Goal: Task Accomplishment & Management: Manage account settings

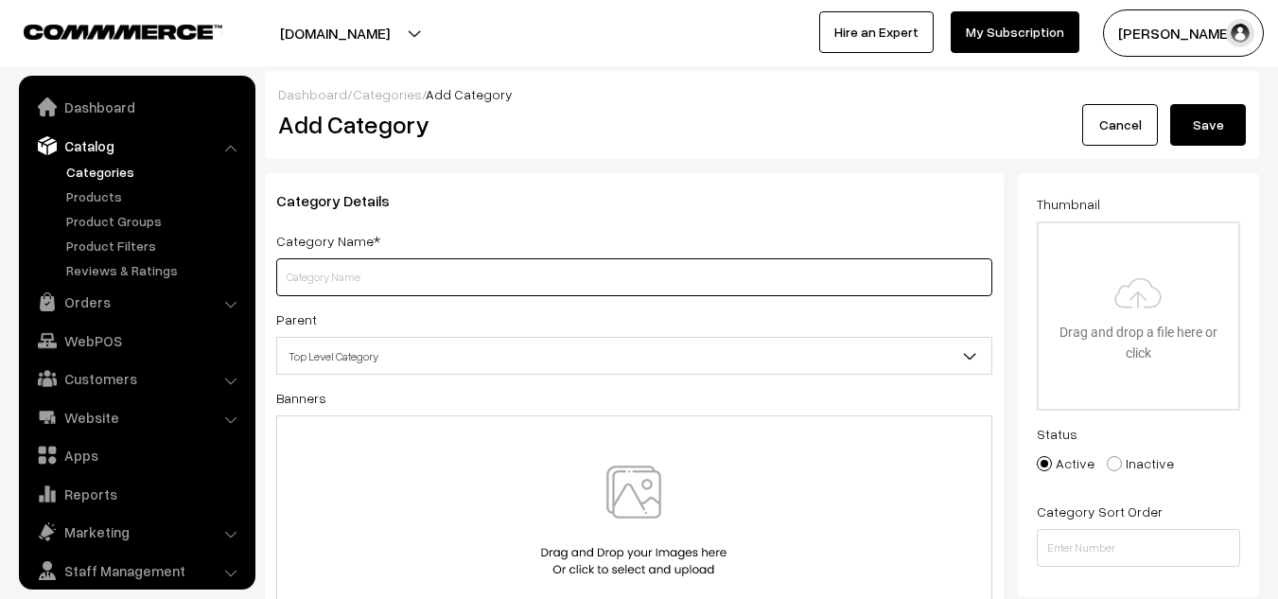
scroll to position [53, 0]
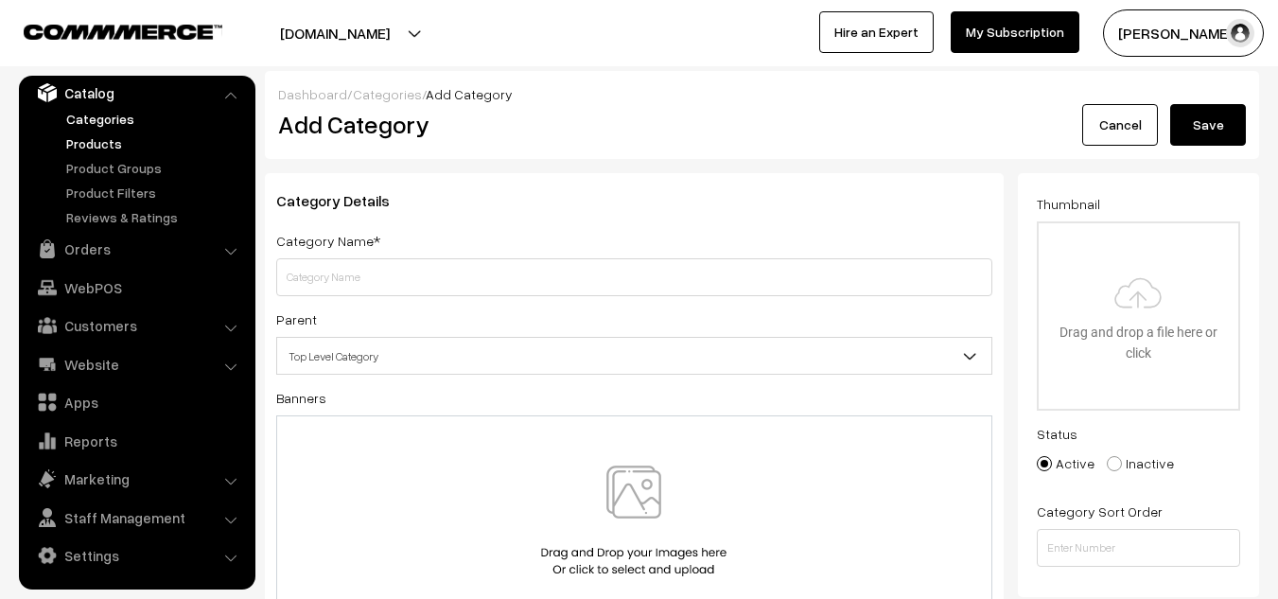
click at [119, 145] on link "Products" at bounding box center [154, 143] width 187 height 20
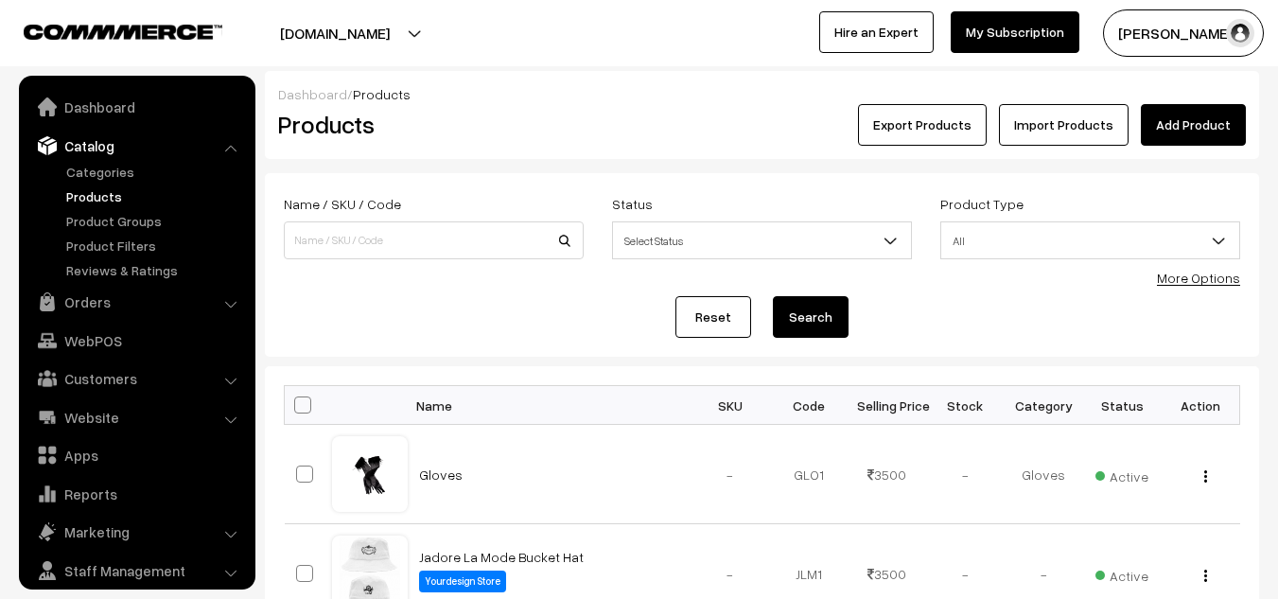
scroll to position [53, 0]
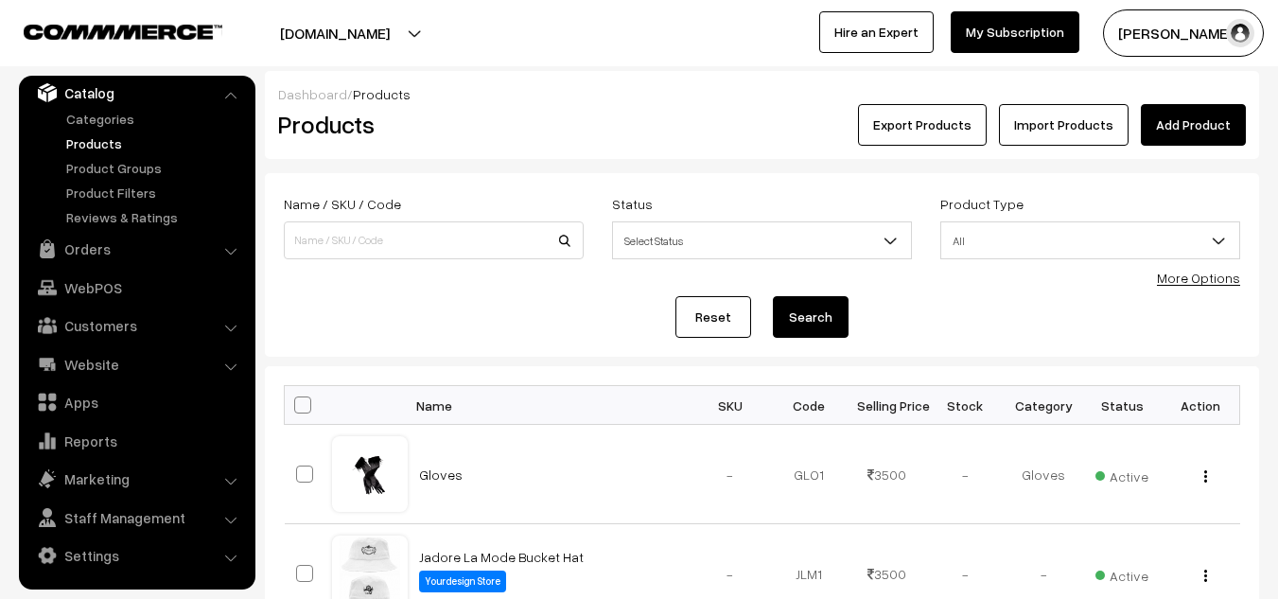
click at [1051, 131] on link "Import Products" at bounding box center [1064, 125] width 130 height 42
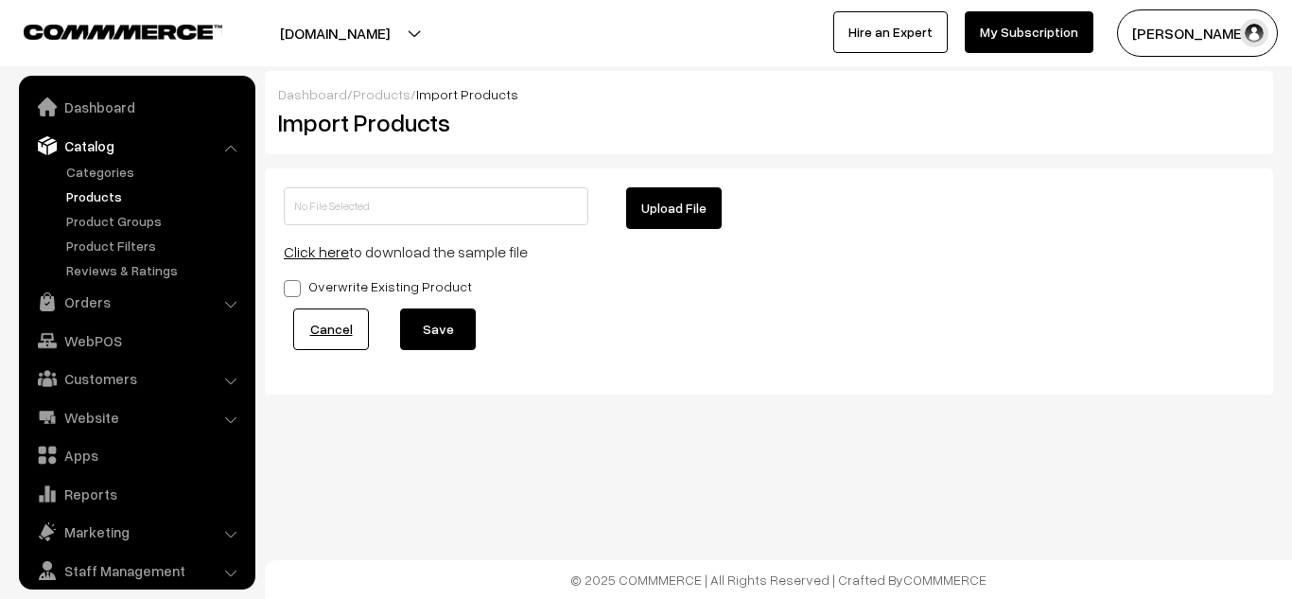
scroll to position [53, 0]
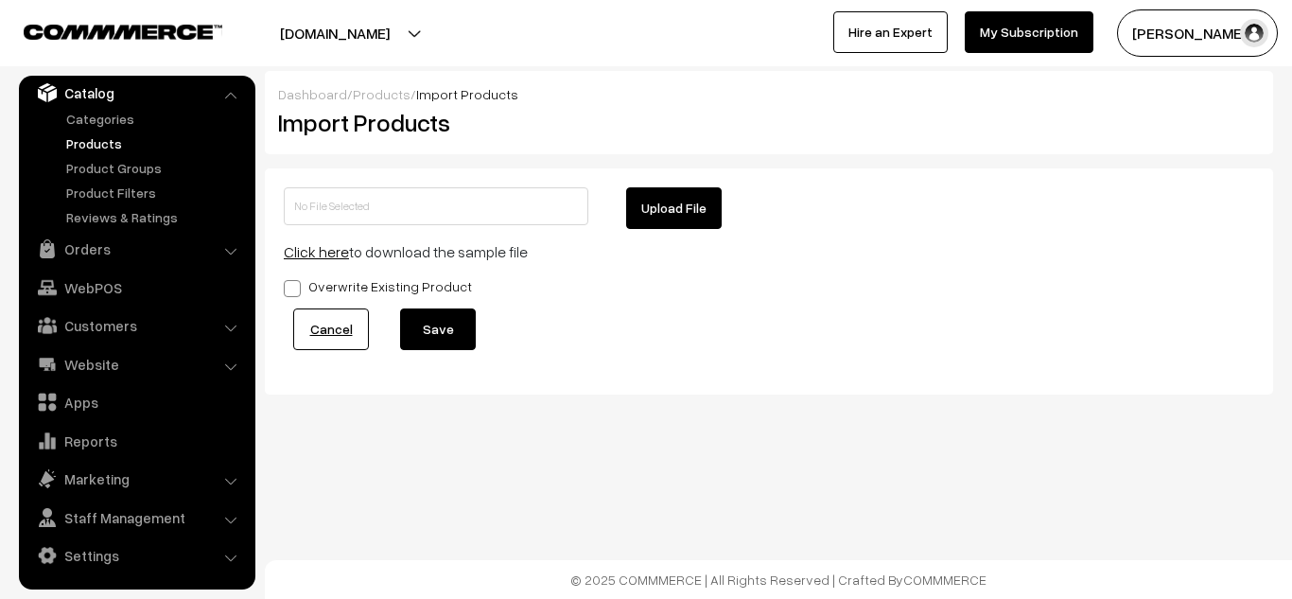
click at [655, 216] on button "Upload File" at bounding box center [674, 208] width 96 height 42
type input "1755867462-product-export.zip"
click at [443, 323] on button "Save" at bounding box center [438, 329] width 76 height 42
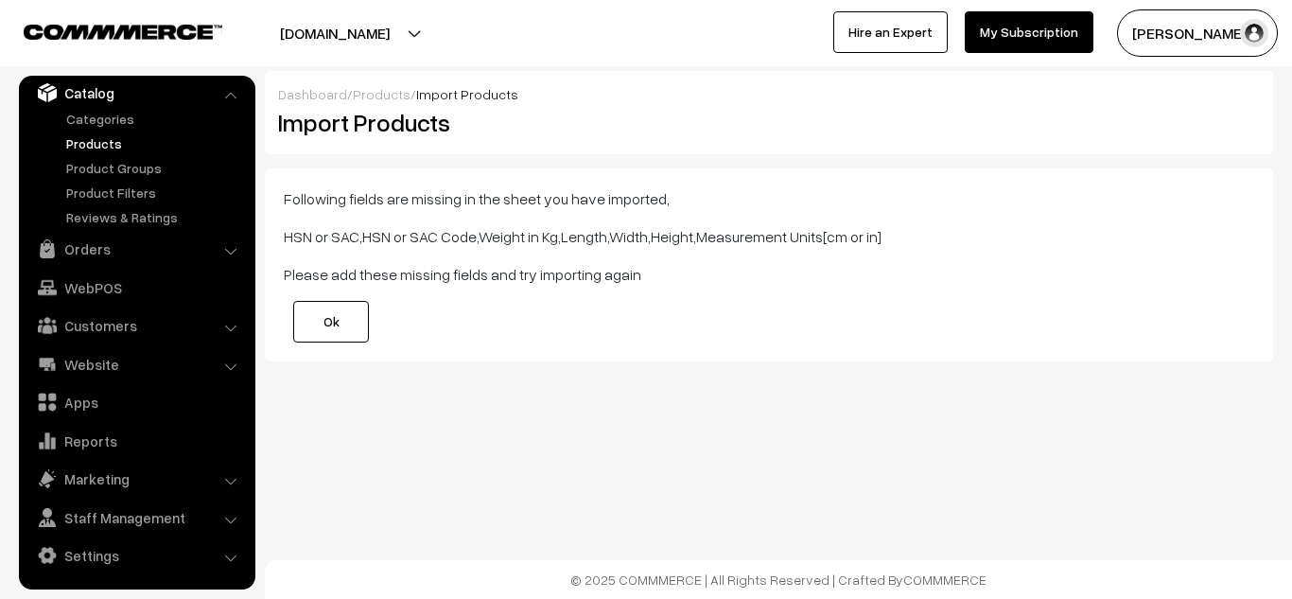
click at [358, 312] on link "Ok" at bounding box center [331, 322] width 76 height 42
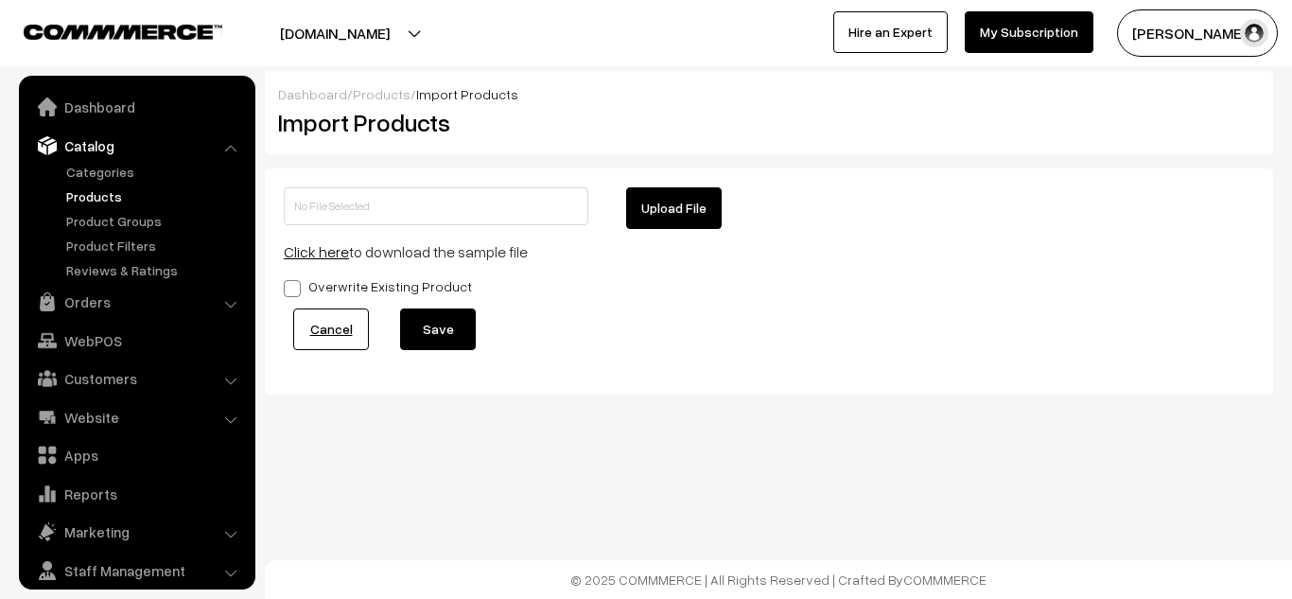
scroll to position [53, 0]
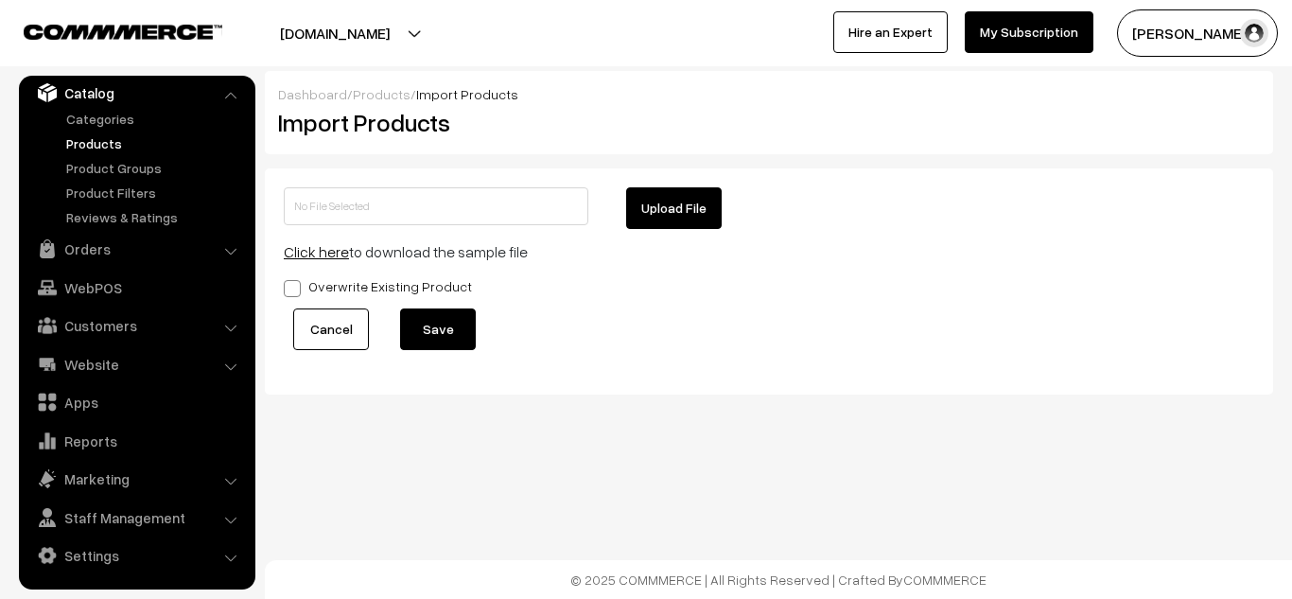
click at [329, 316] on link "Cancel" at bounding box center [331, 329] width 76 height 42
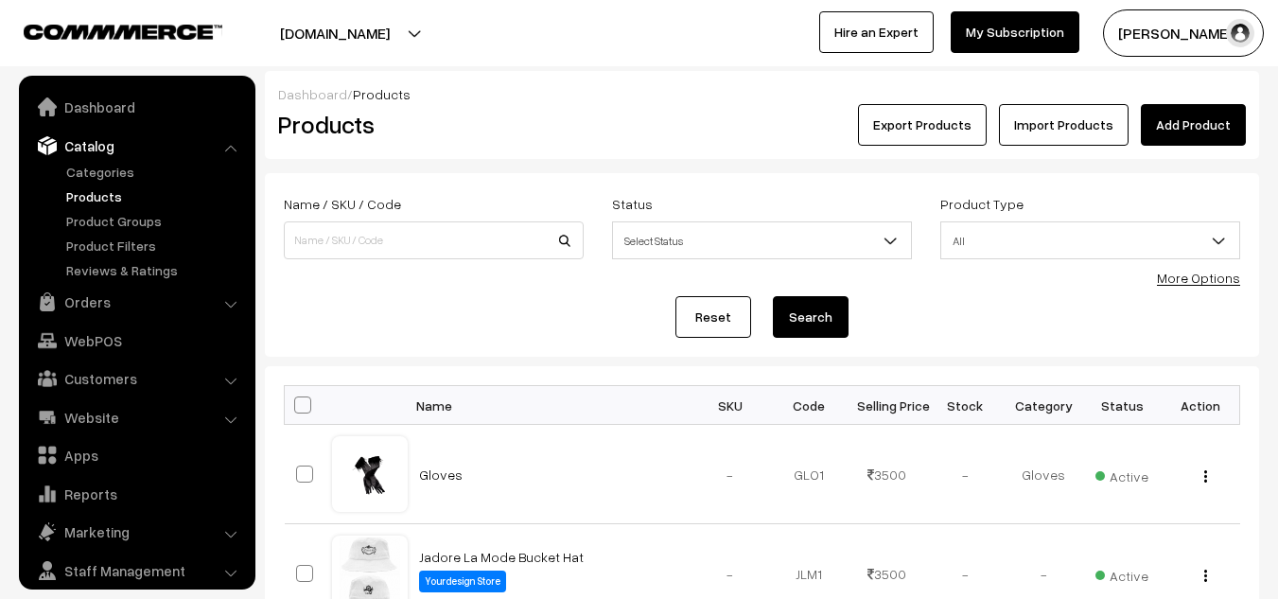
scroll to position [53, 0]
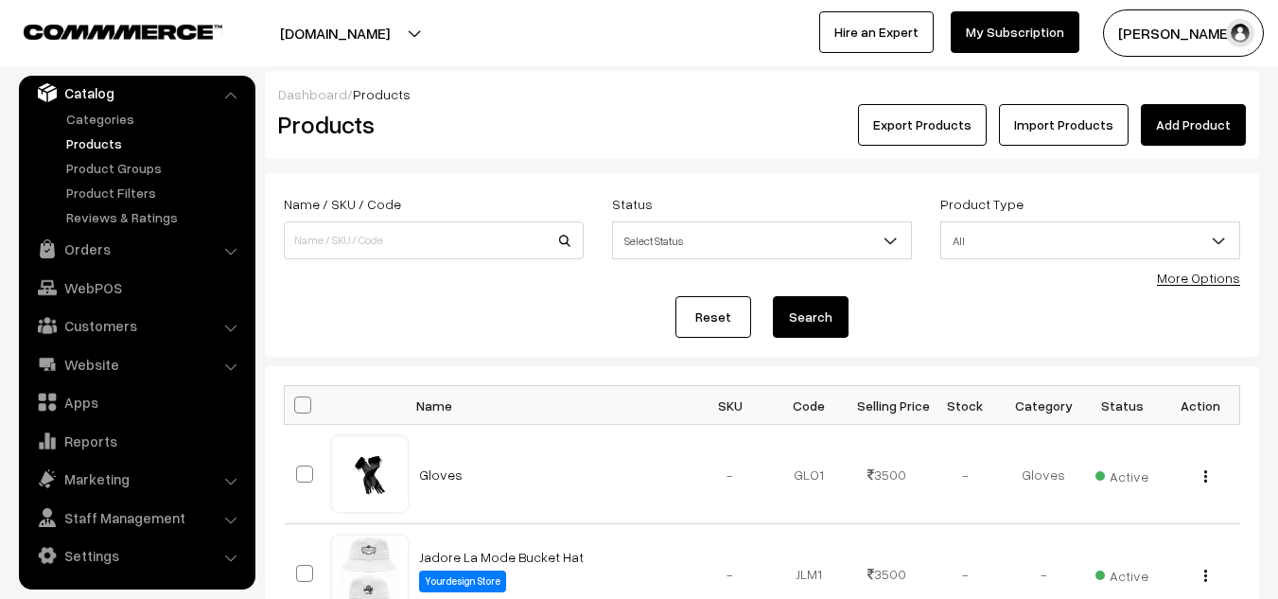
click at [117, 147] on link "Products" at bounding box center [154, 143] width 187 height 20
click at [1034, 115] on link "Import Products" at bounding box center [1064, 125] width 130 height 42
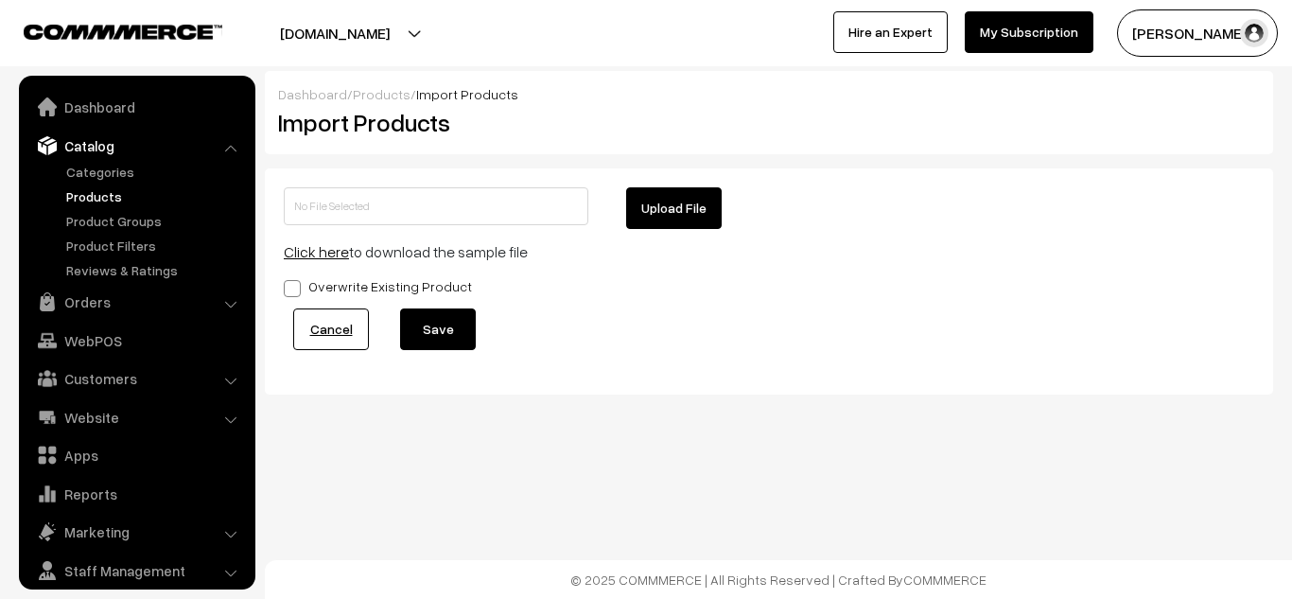
scroll to position [53, 0]
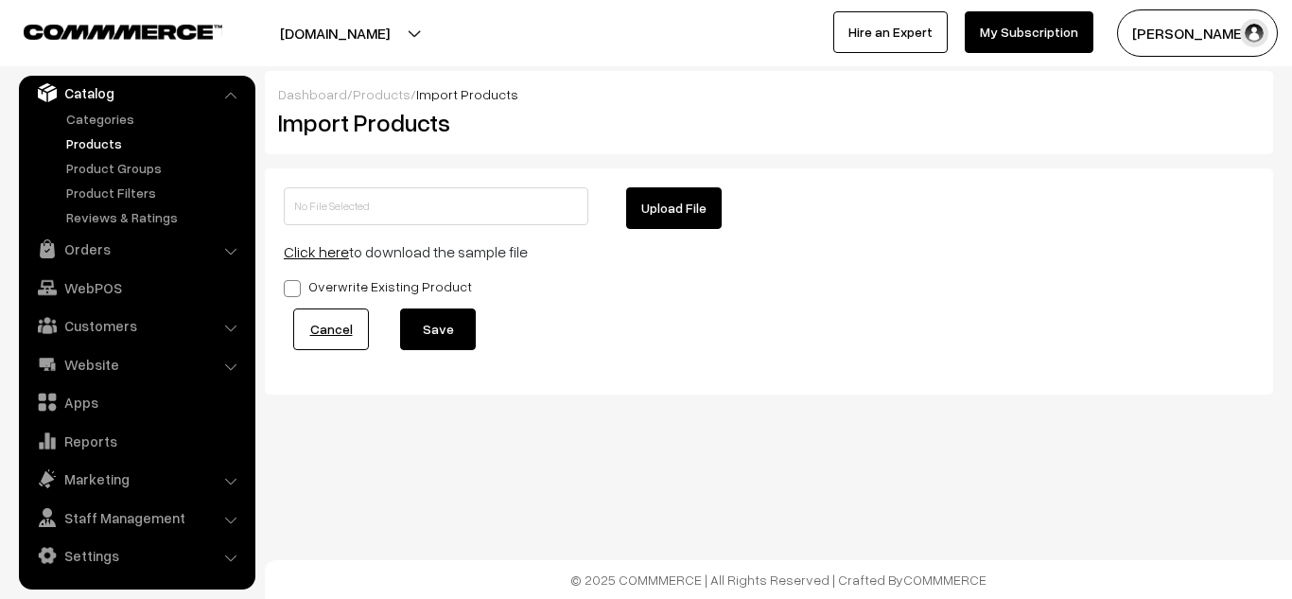
click at [644, 186] on div "Upload File Click here to download the sample file Overwrite Existing Product C…" at bounding box center [769, 281] width 1008 height 226
click at [648, 210] on button "Upload File" at bounding box center [674, 208] width 96 height 42
type input "1755867462-product-export.zip"
click at [412, 312] on button "Save" at bounding box center [438, 329] width 76 height 42
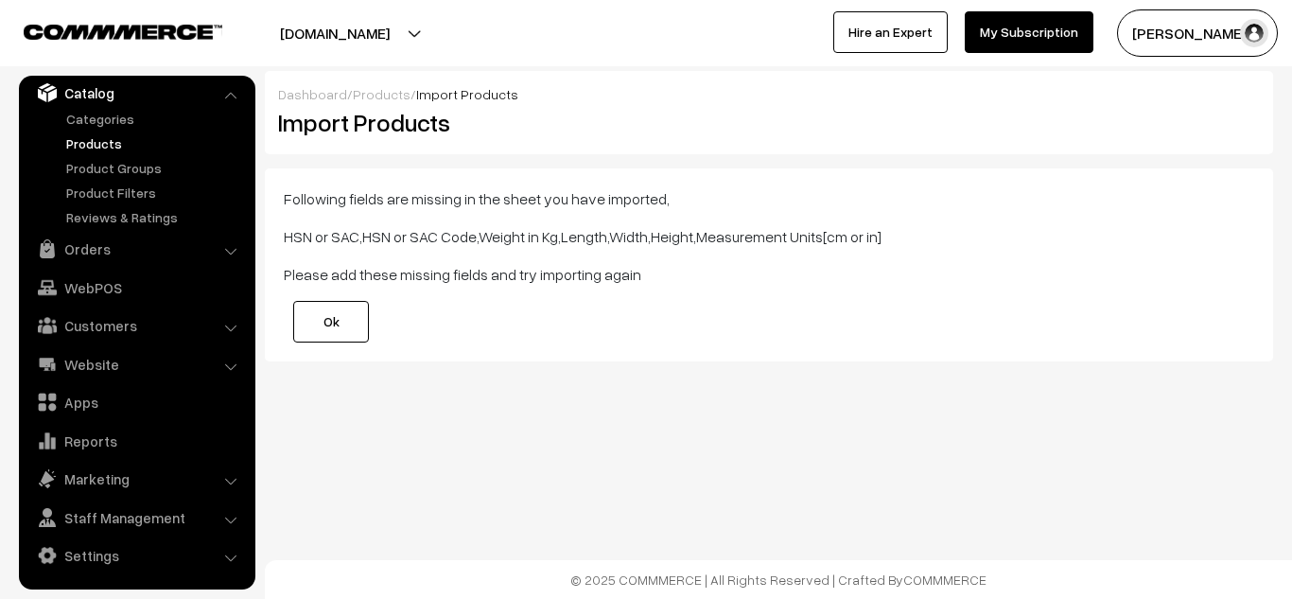
click at [331, 322] on link "Ok" at bounding box center [331, 322] width 76 height 42
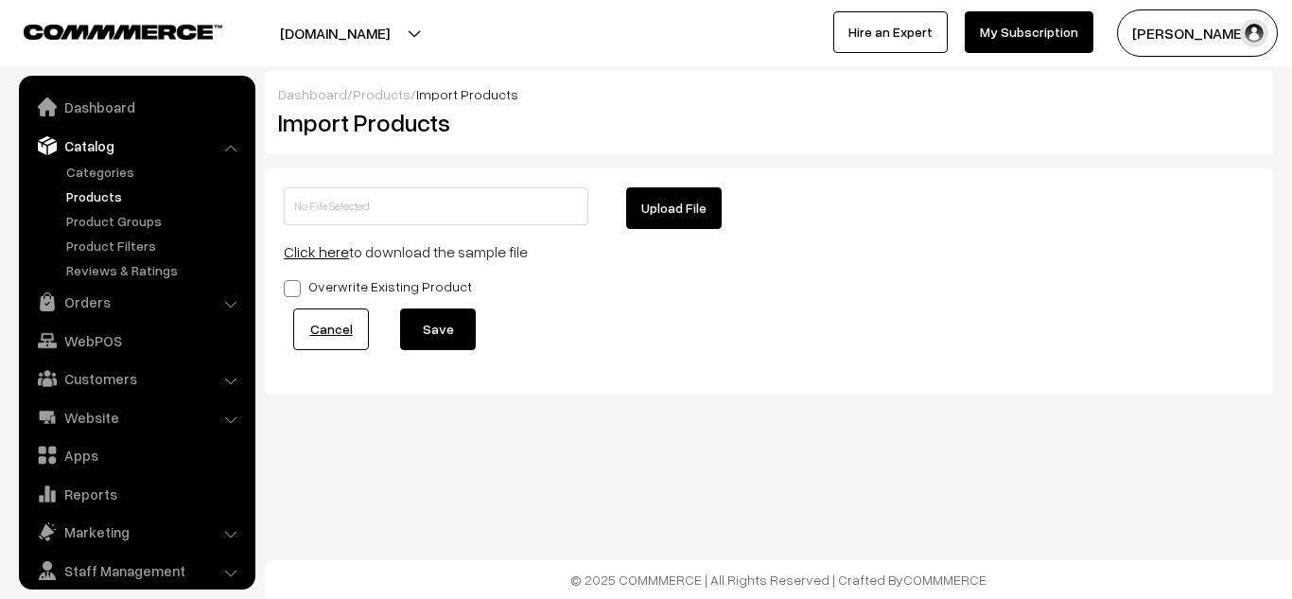
scroll to position [53, 0]
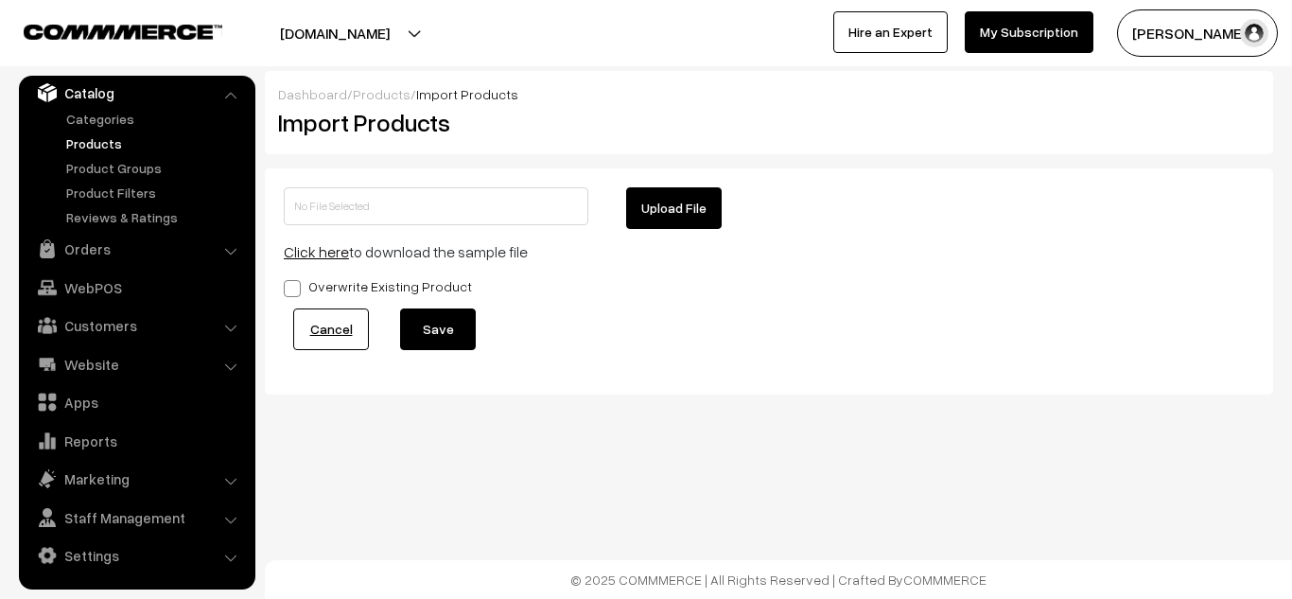
click at [84, 139] on link "Products" at bounding box center [154, 143] width 187 height 20
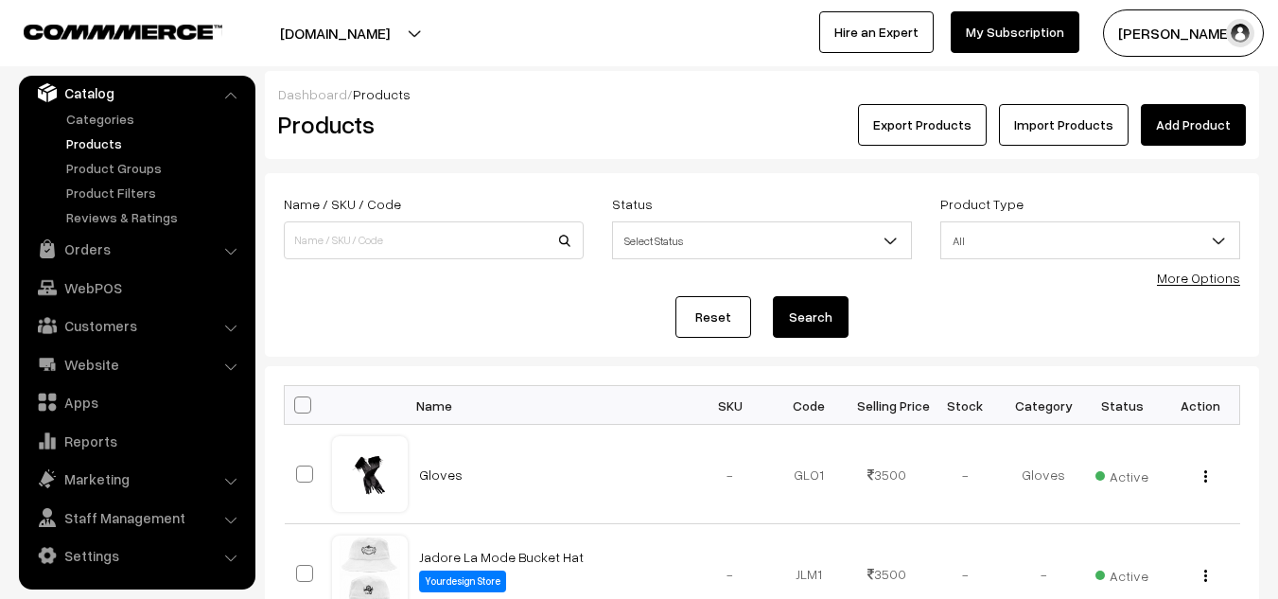
click at [1195, 132] on link "Add Product" at bounding box center [1193, 125] width 105 height 42
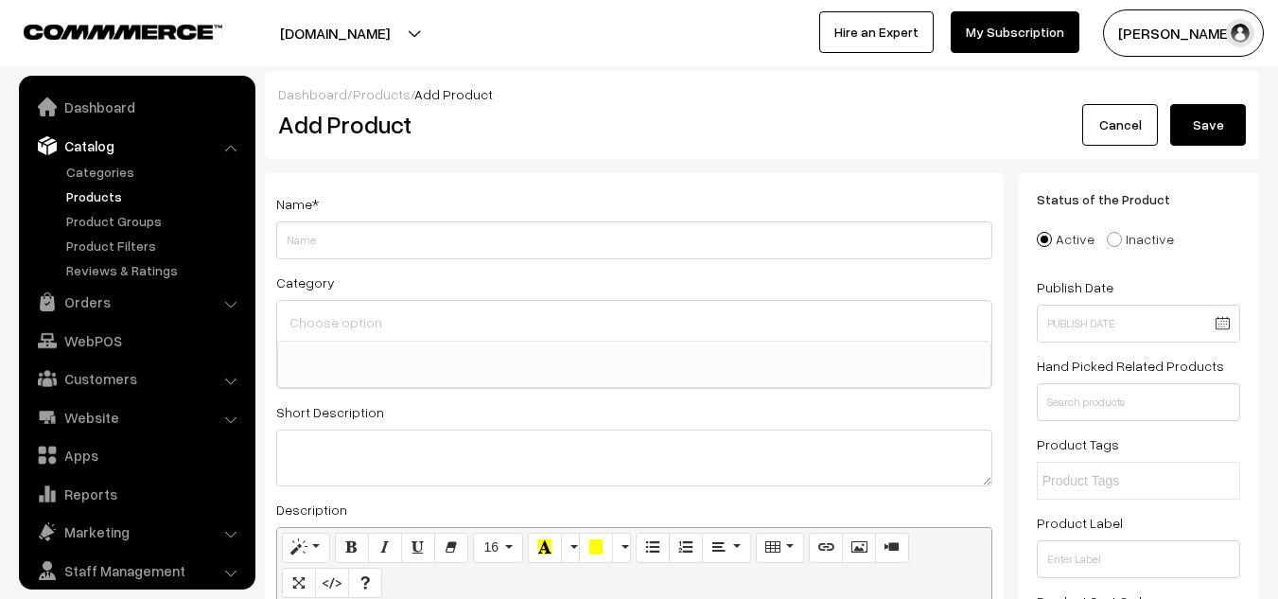
select select
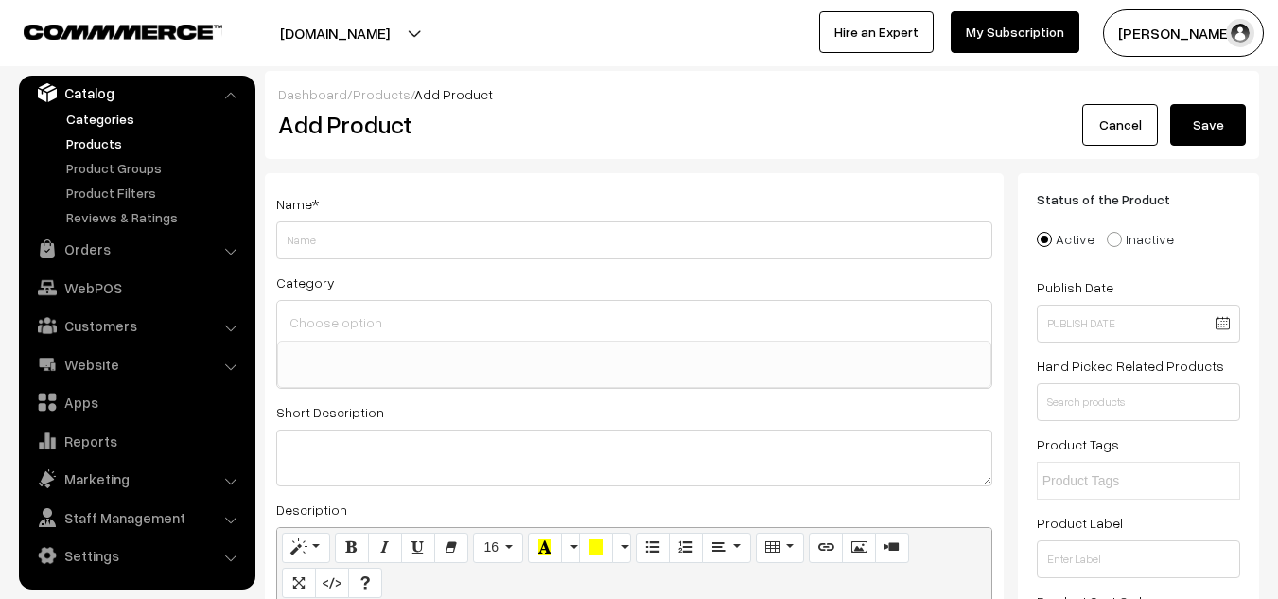
click at [94, 117] on link "Categories" at bounding box center [154, 119] width 187 height 20
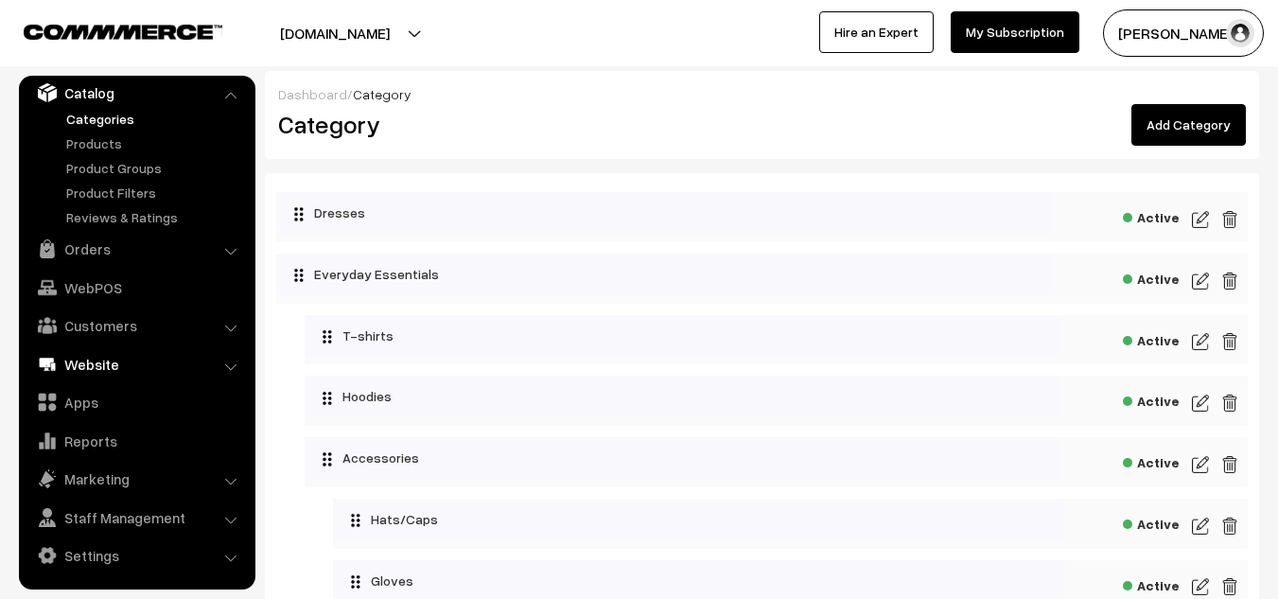
click at [154, 369] on link "Website" at bounding box center [136, 364] width 225 height 34
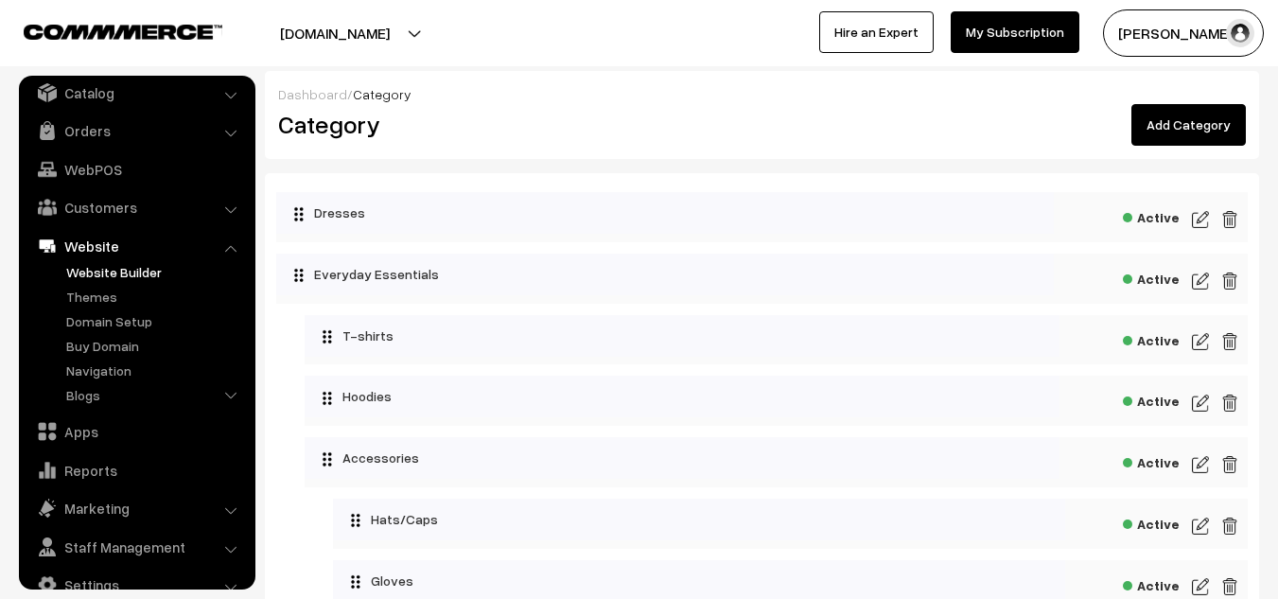
click at [178, 273] on link "Website Builder" at bounding box center [154, 272] width 187 height 20
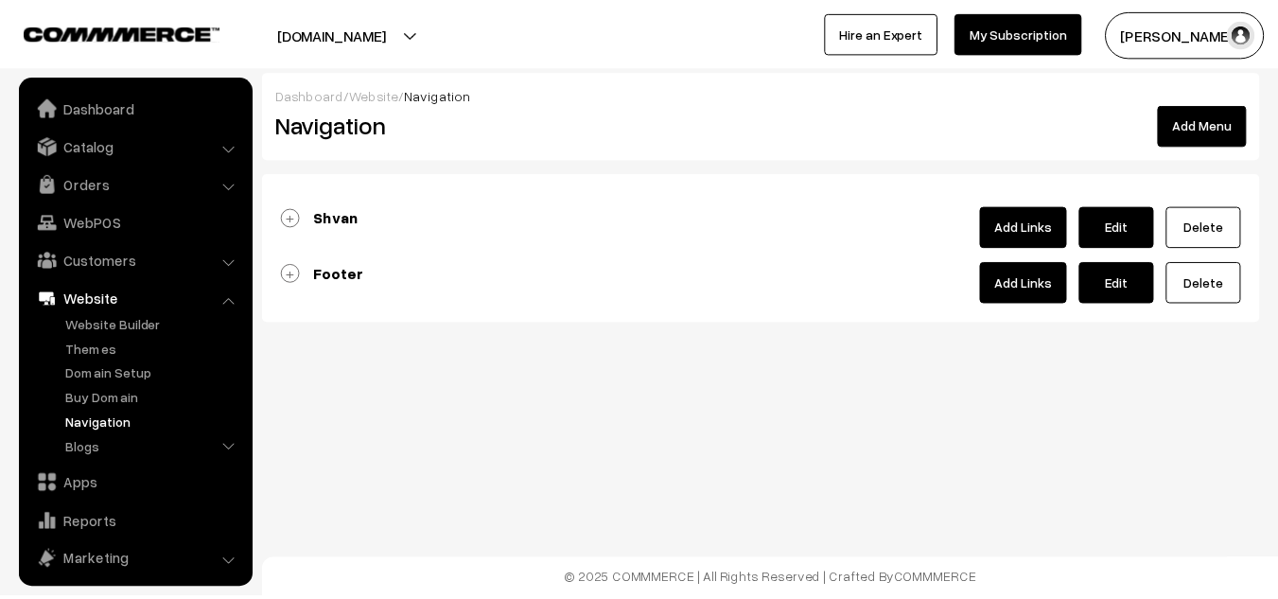
scroll to position [84, 0]
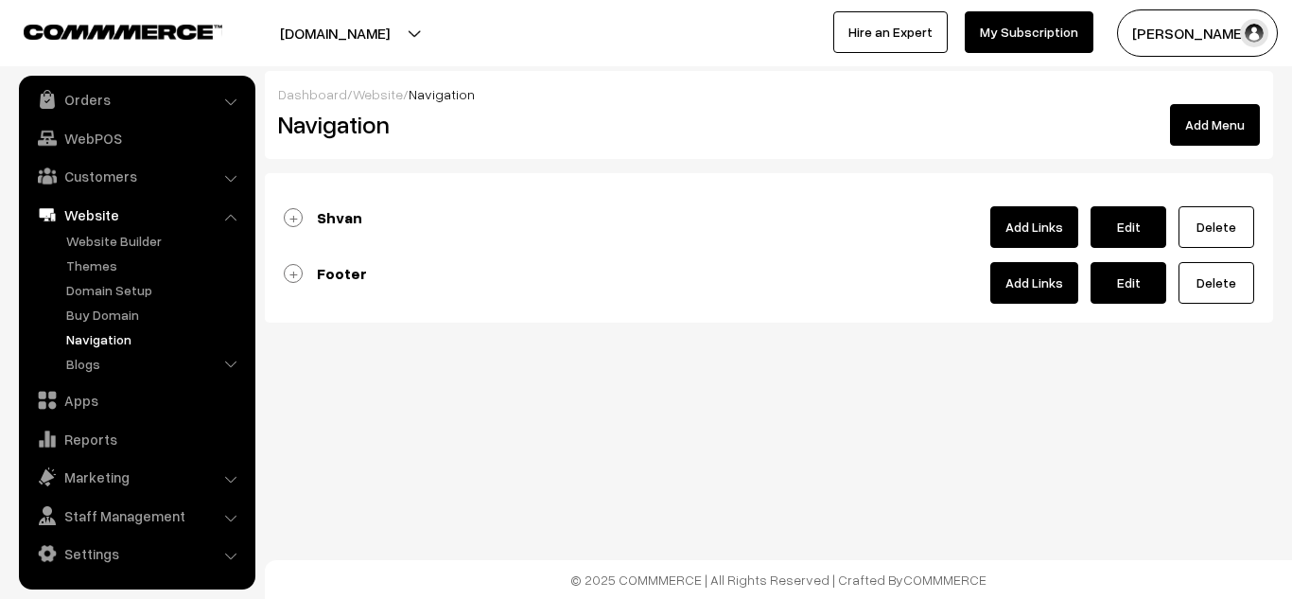
click at [292, 217] on link "Shvan" at bounding box center [323, 217] width 78 height 19
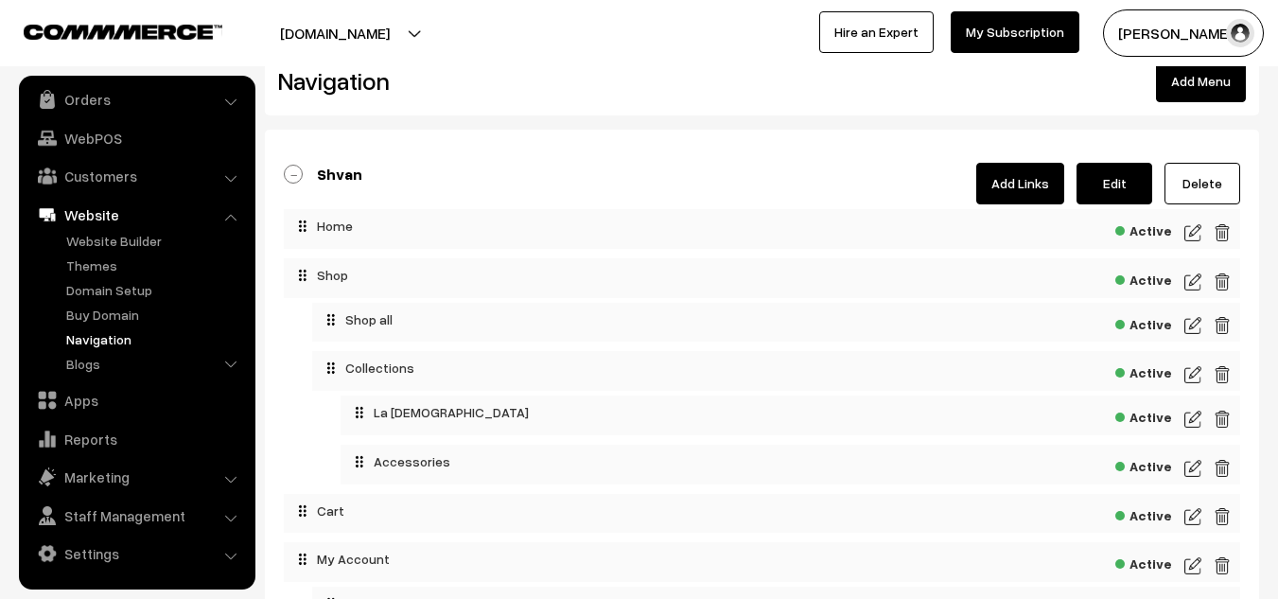
scroll to position [44, 0]
click at [1014, 183] on link "Add Links" at bounding box center [1020, 183] width 88 height 42
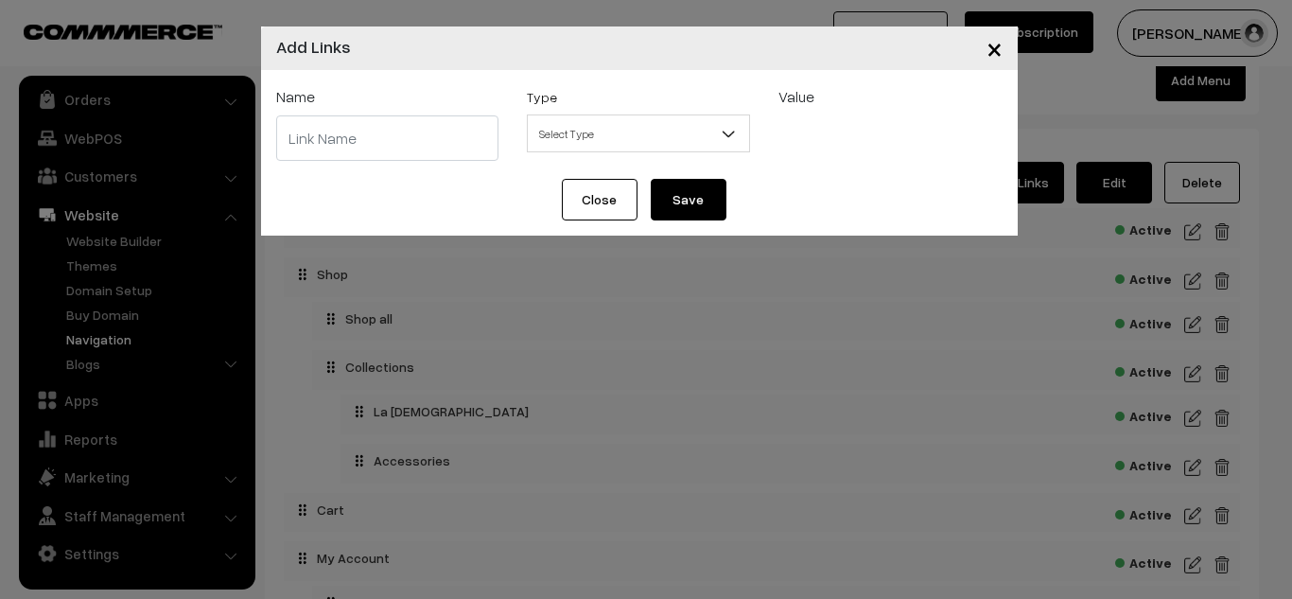
click at [989, 55] on span "×" at bounding box center [994, 47] width 16 height 35
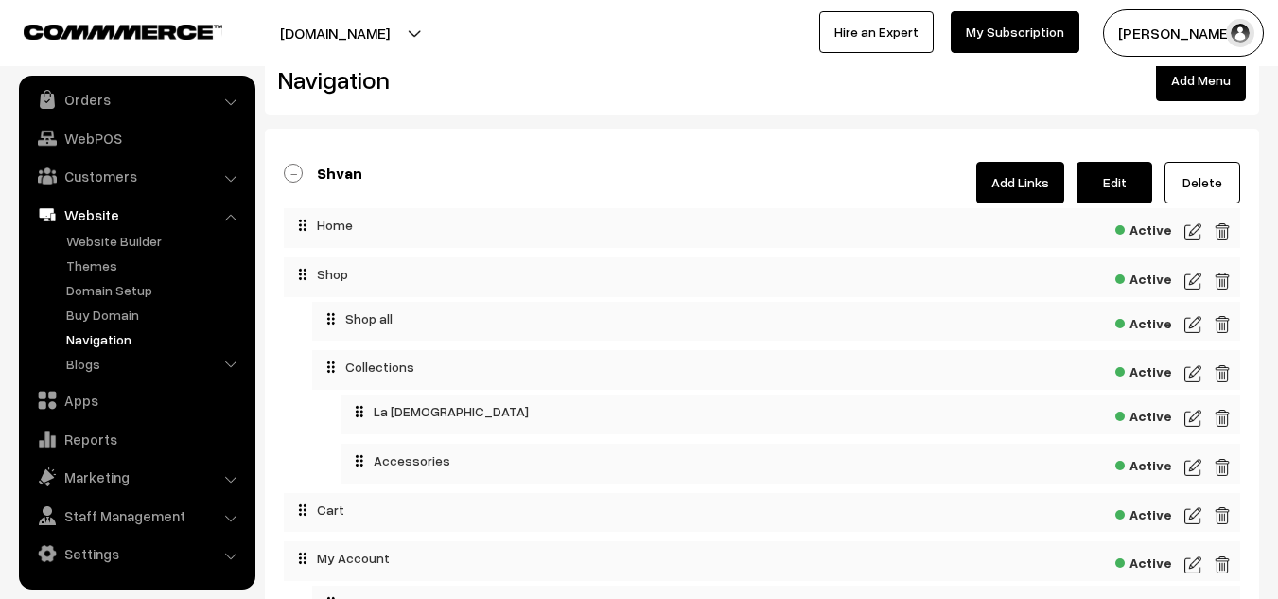
click at [103, 345] on link "Navigation" at bounding box center [154, 339] width 187 height 20
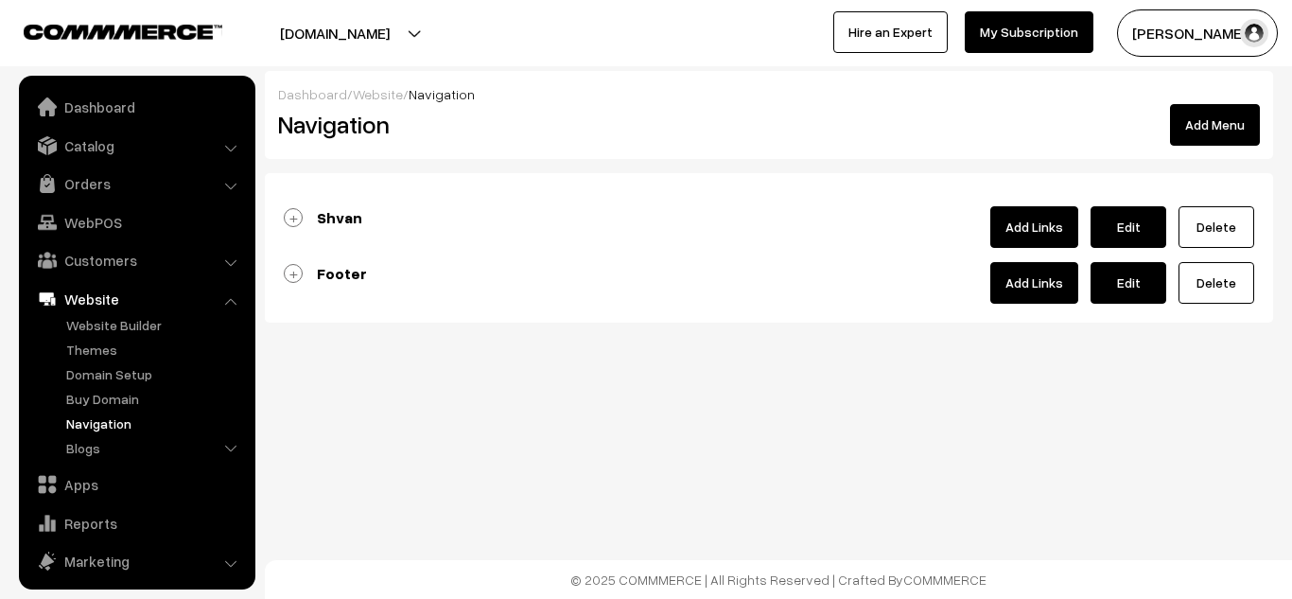
scroll to position [84, 0]
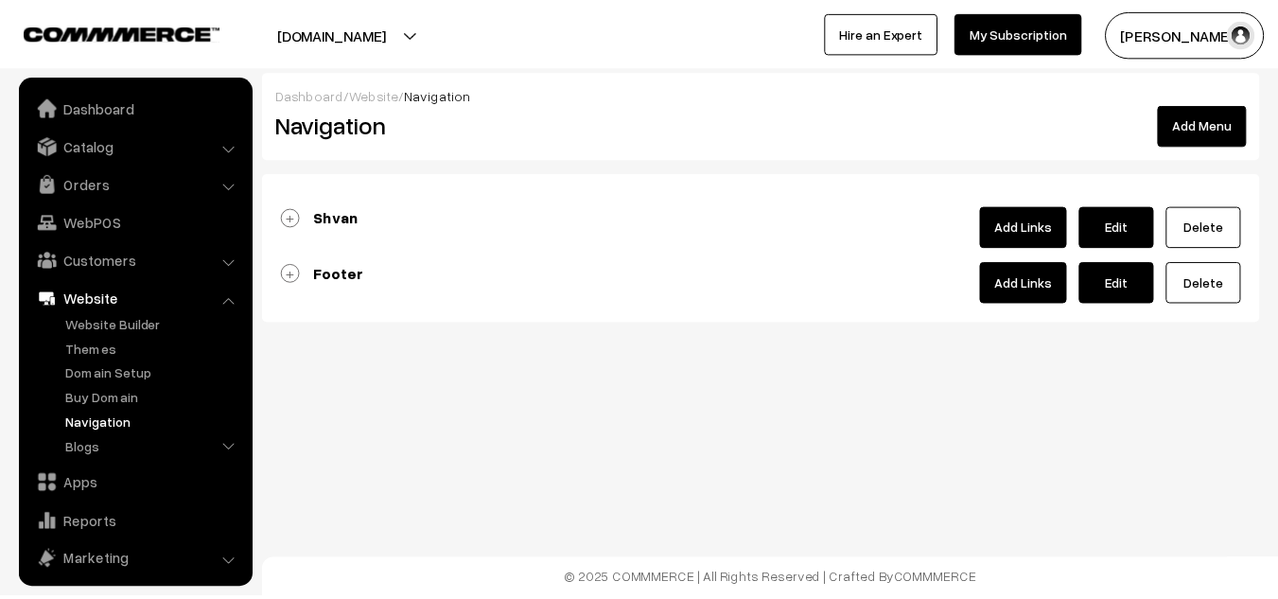
scroll to position [84, 0]
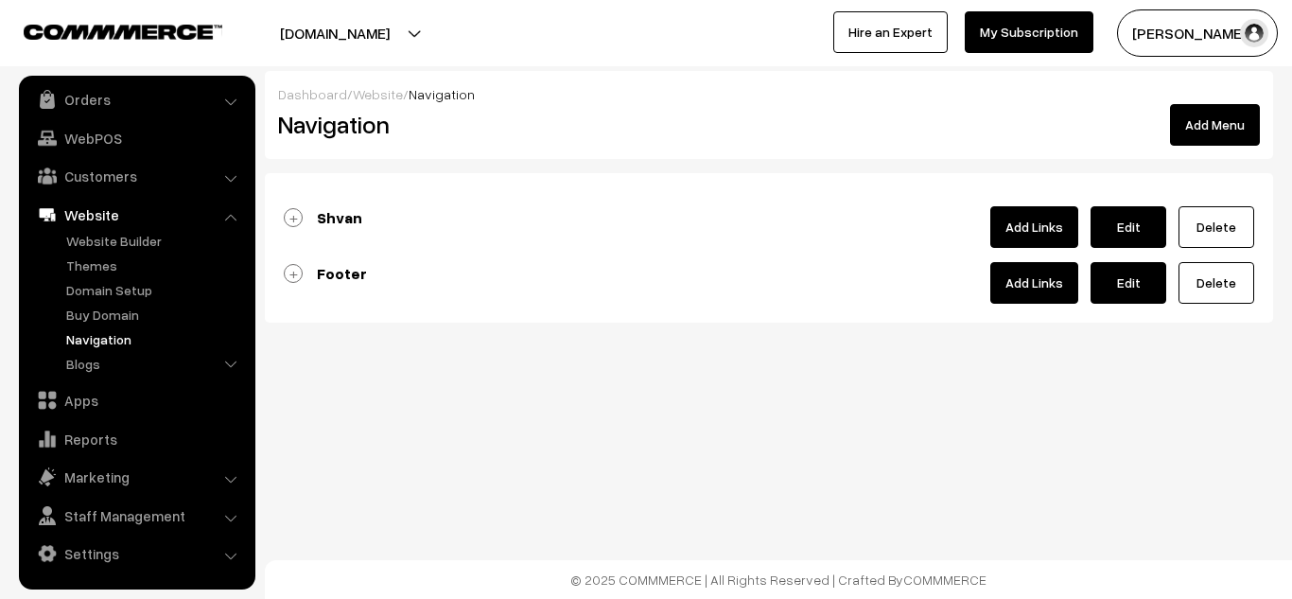
click at [315, 216] on link "Shvan" at bounding box center [323, 217] width 78 height 19
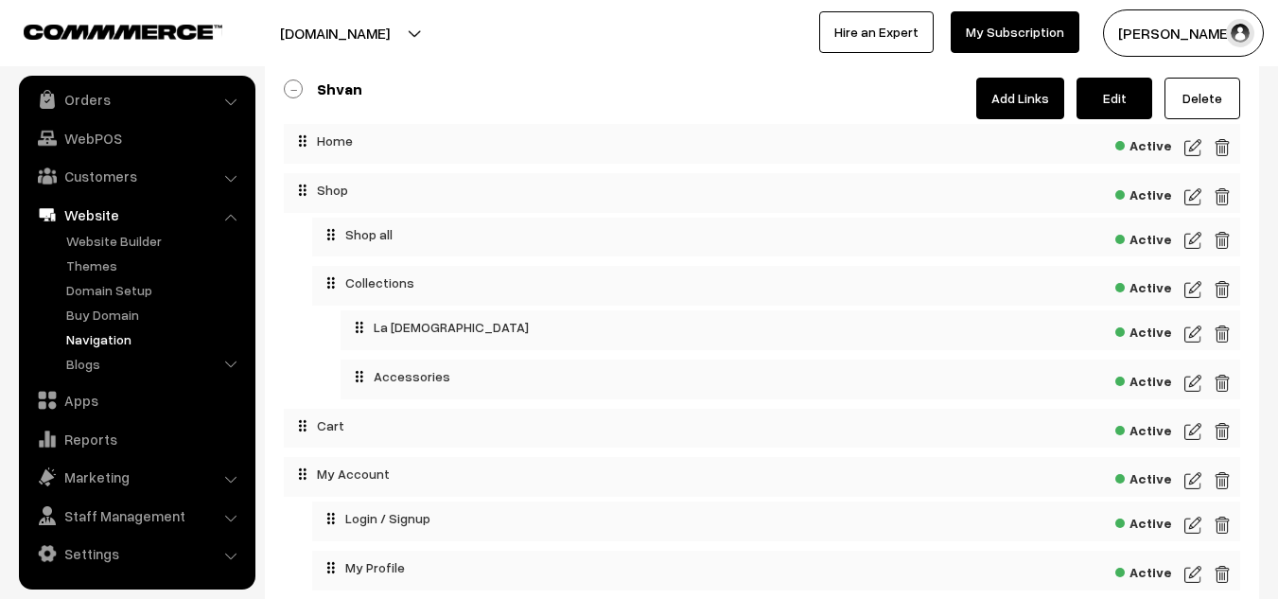
scroll to position [0, 0]
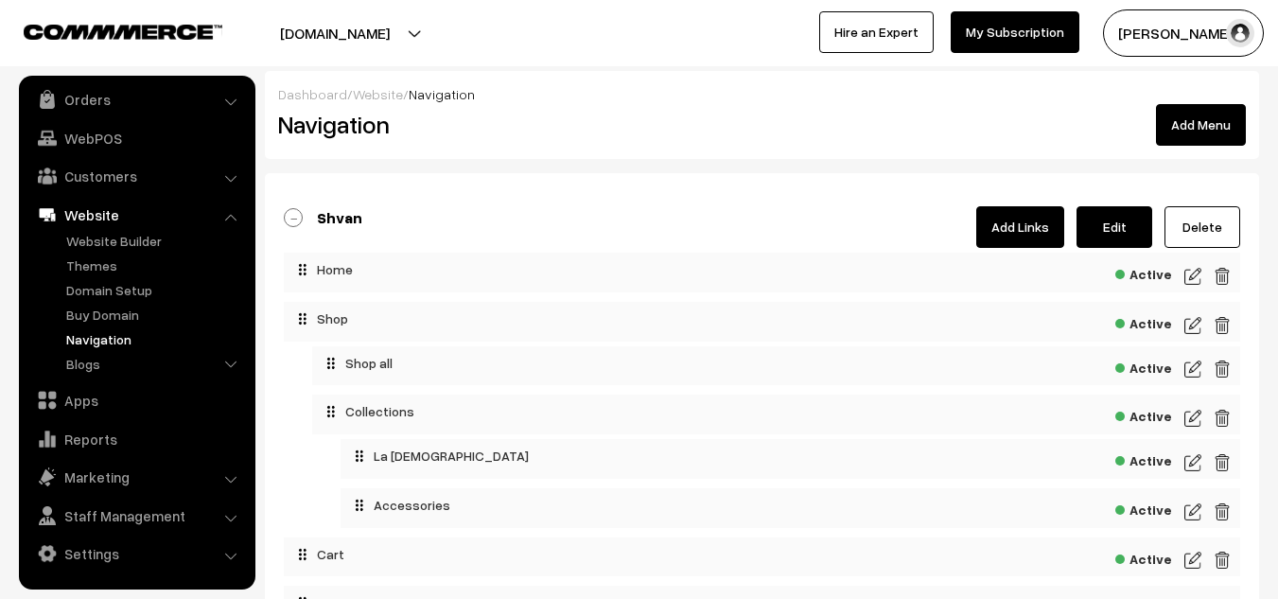
click at [1214, 126] on button "Add Menu" at bounding box center [1201, 125] width 90 height 42
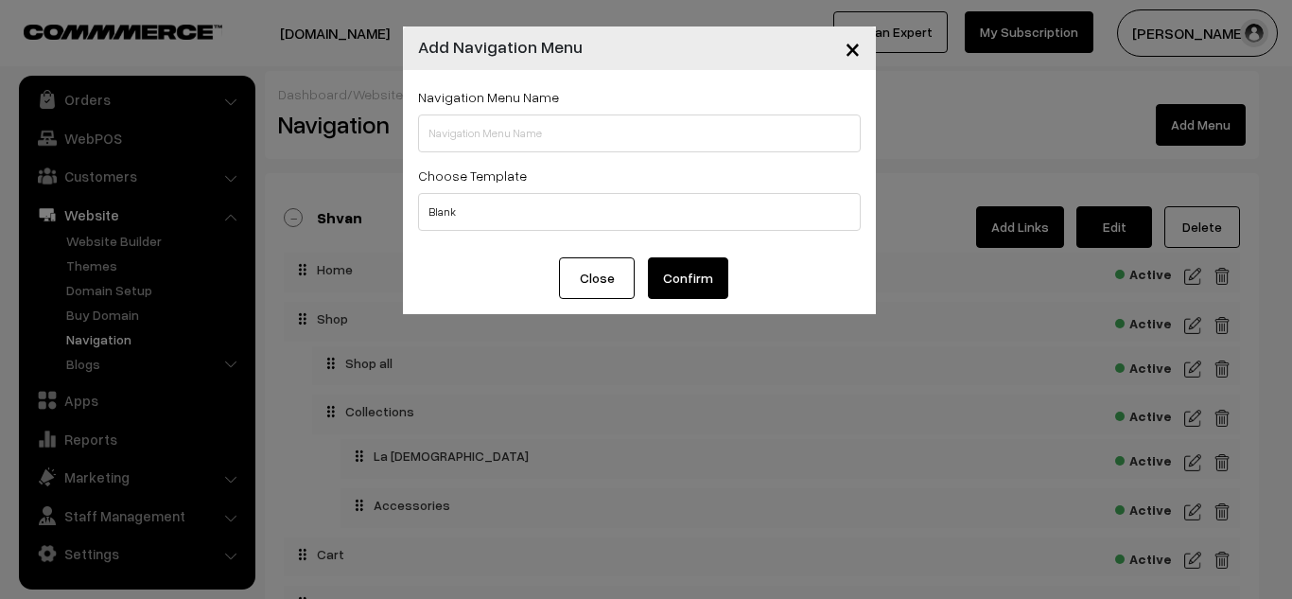
click at [852, 49] on span "×" at bounding box center [853, 47] width 16 height 35
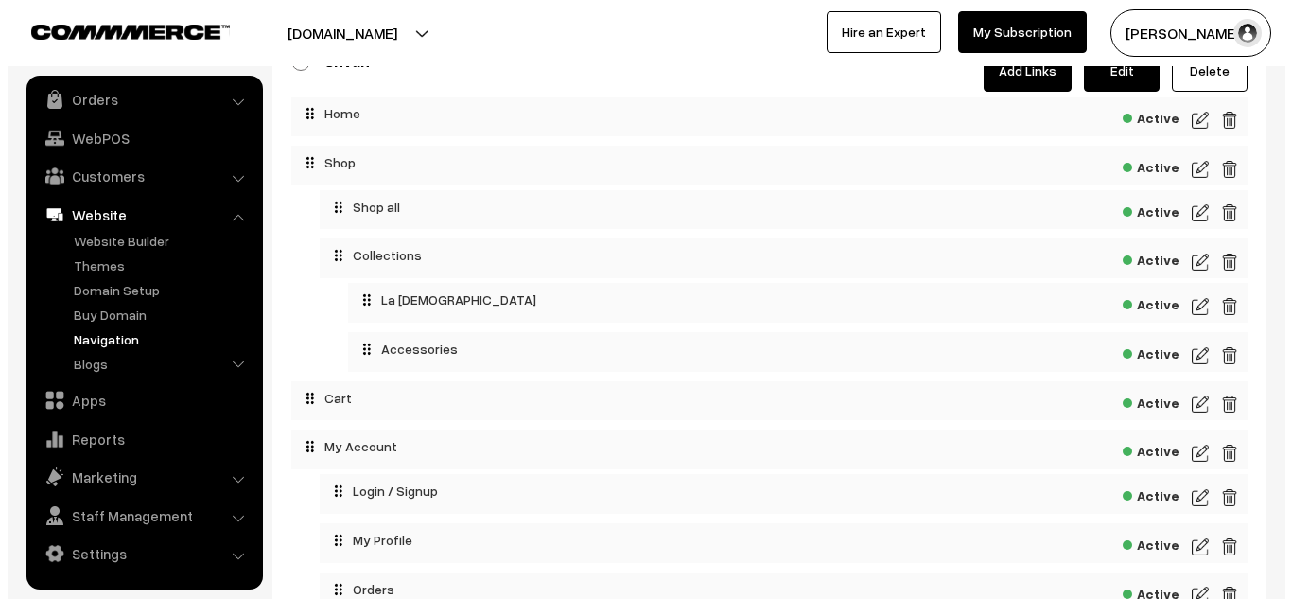
scroll to position [135, 0]
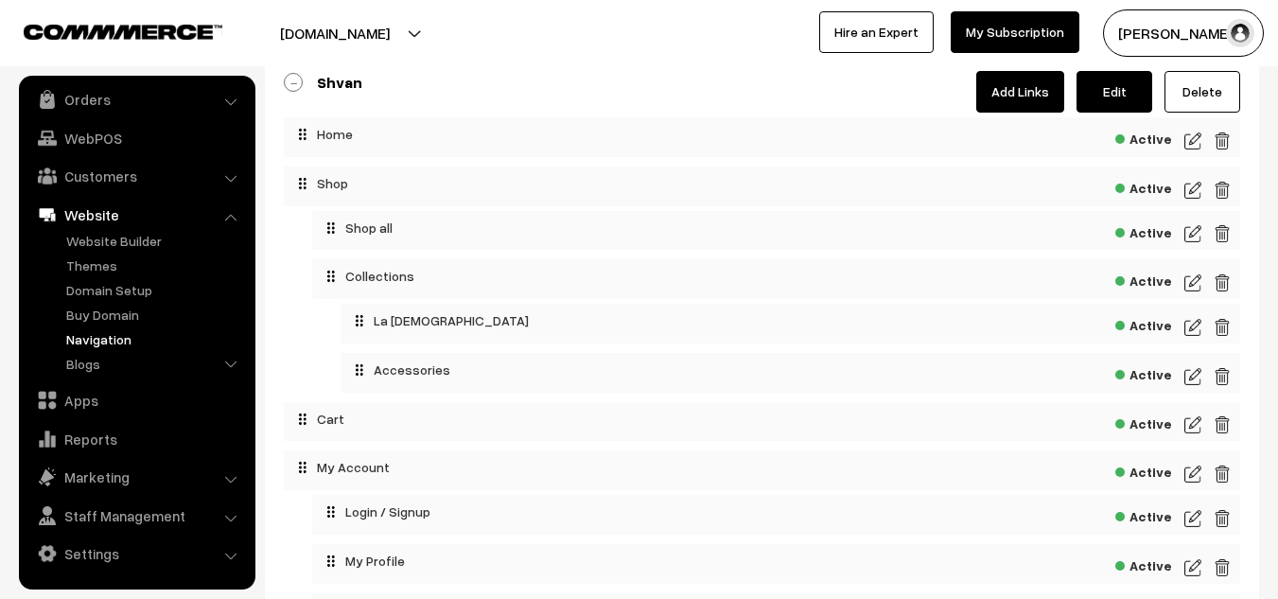
click at [1005, 108] on link "Add Links" at bounding box center [1020, 92] width 88 height 42
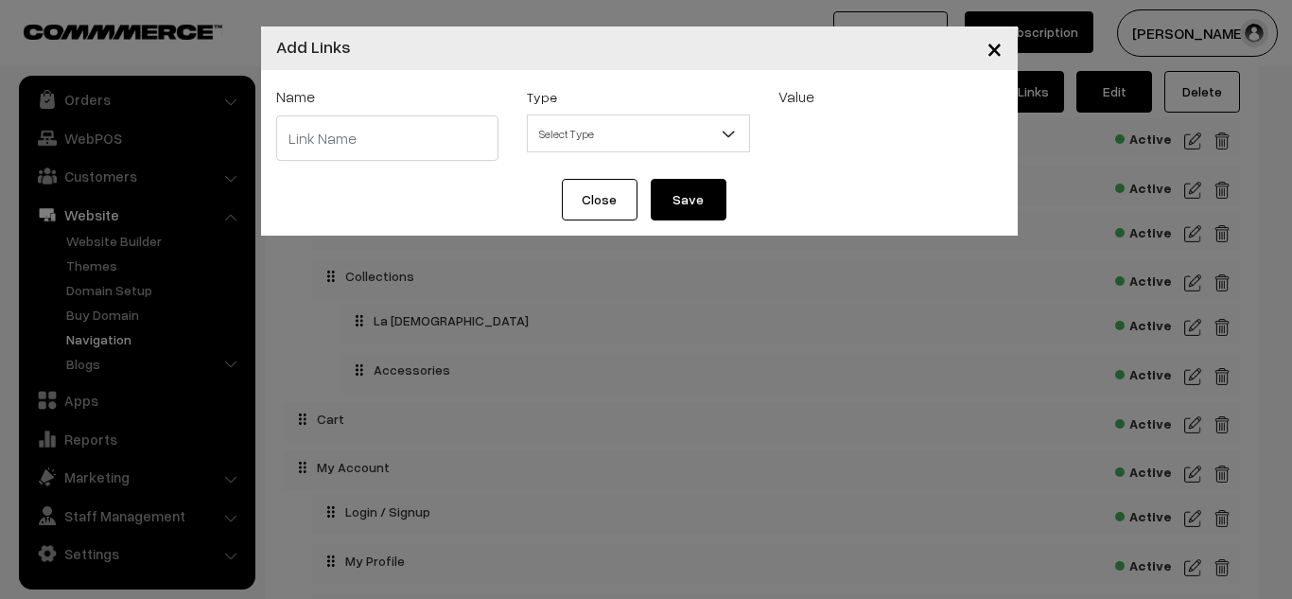
click at [442, 139] on input "text" at bounding box center [387, 137] width 223 height 45
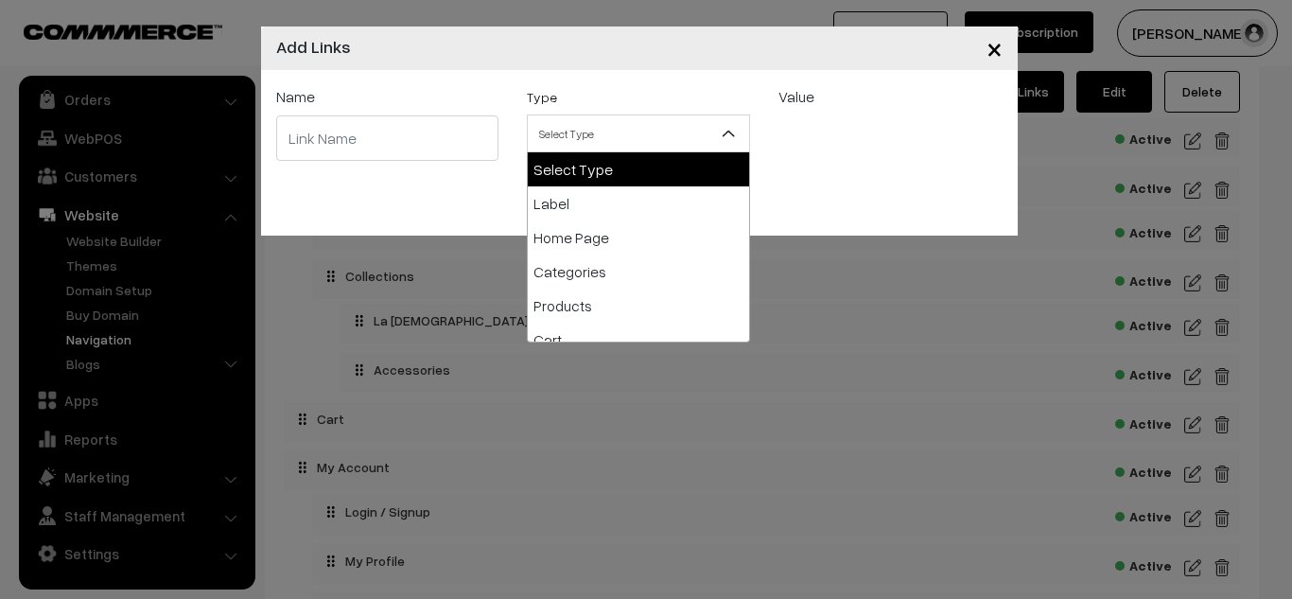
click at [613, 137] on span "Select Type" at bounding box center [638, 133] width 221 height 33
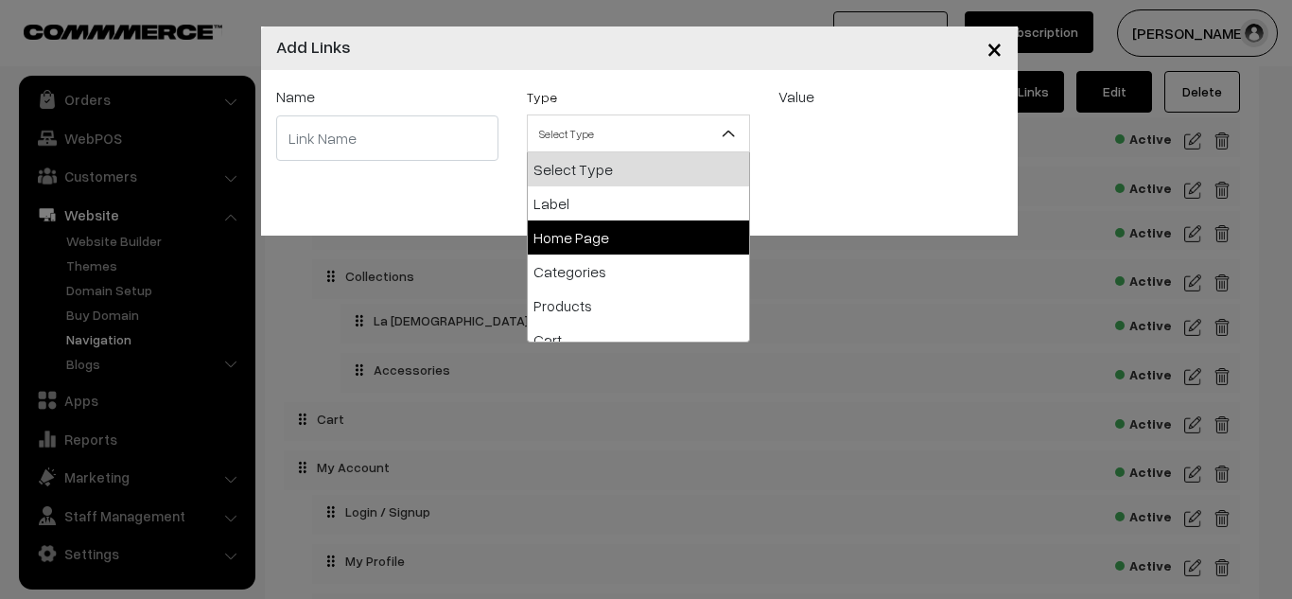
scroll to position [0, 0]
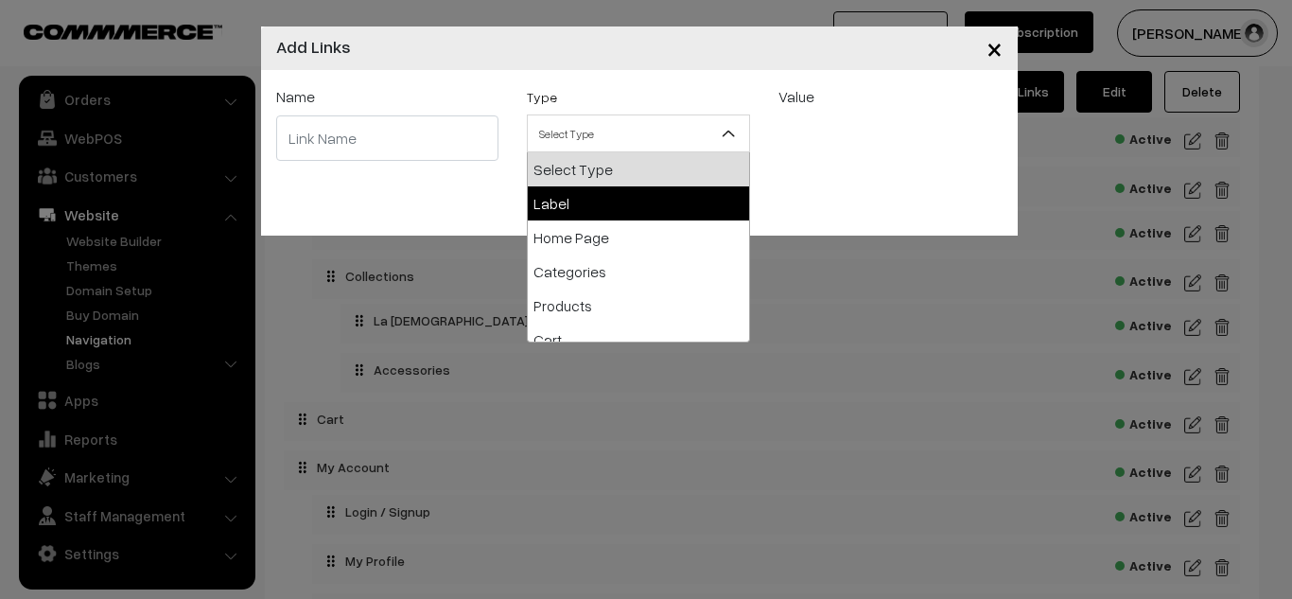
select select "label"
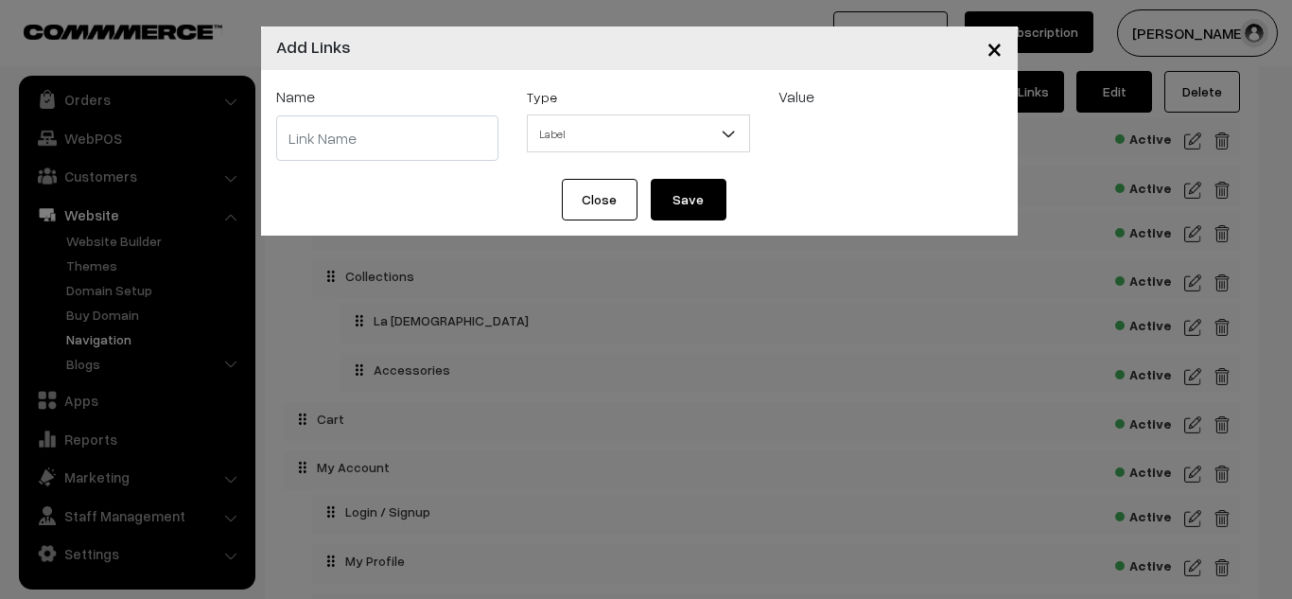
click at [394, 127] on input "text" at bounding box center [387, 137] width 223 height 45
click at [678, 198] on button "Save" at bounding box center [689, 200] width 76 height 42
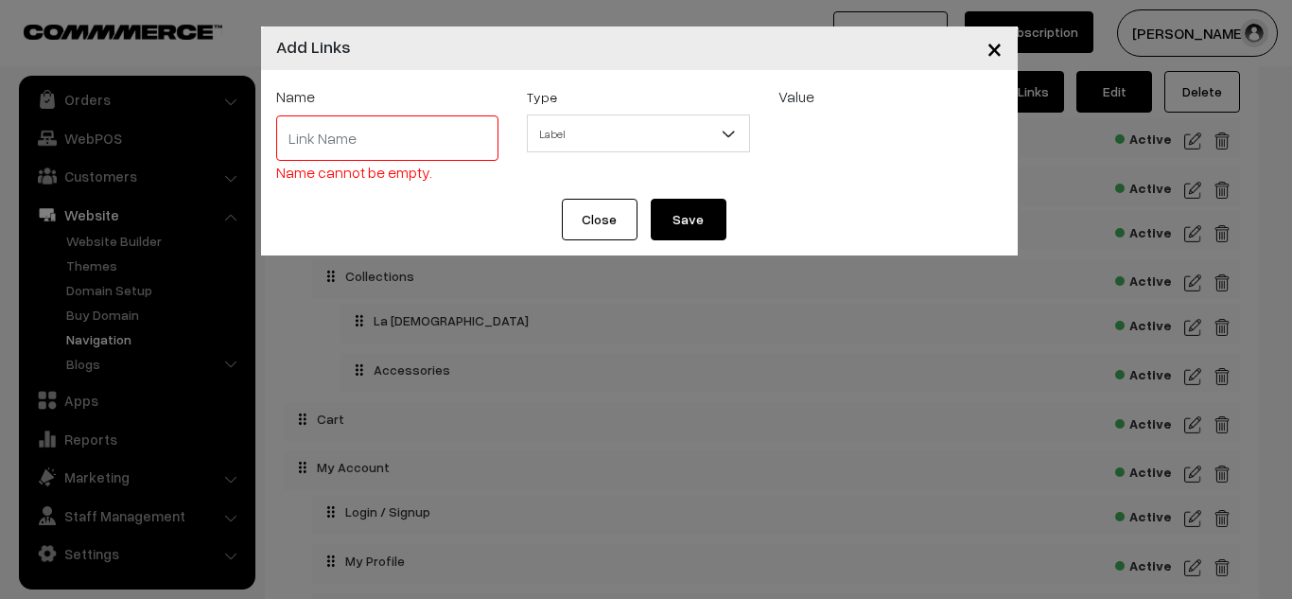
click at [367, 147] on input "text" at bounding box center [387, 137] width 223 height 45
type input "LOGO"
click at [720, 224] on button "Save" at bounding box center [689, 220] width 76 height 42
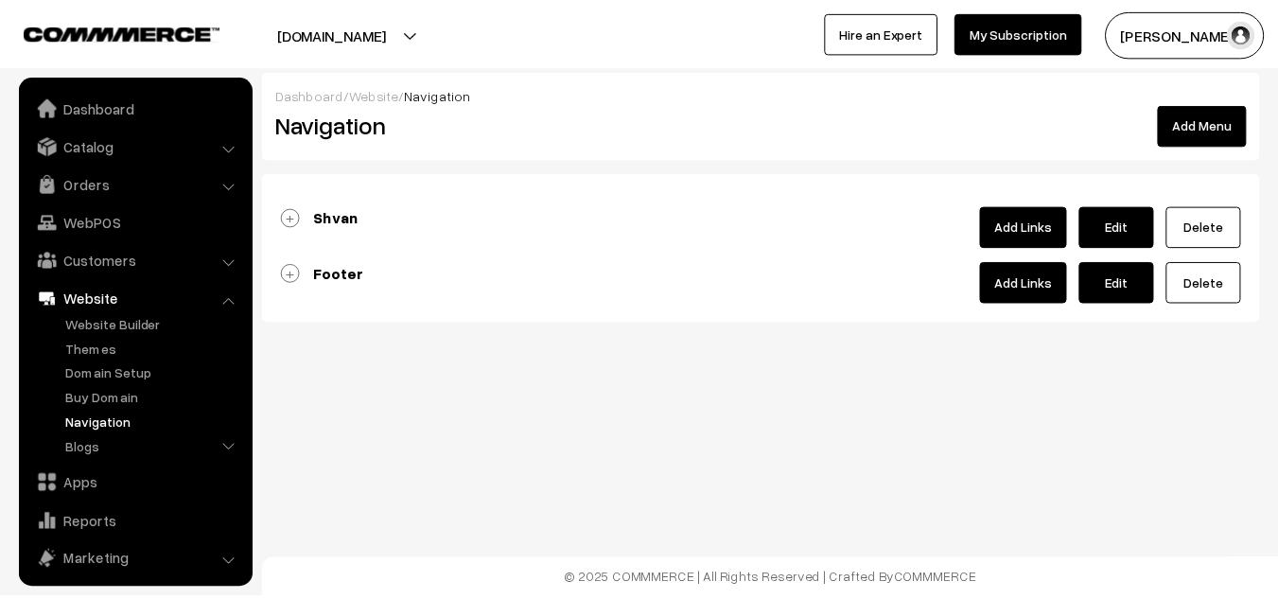
scroll to position [84, 0]
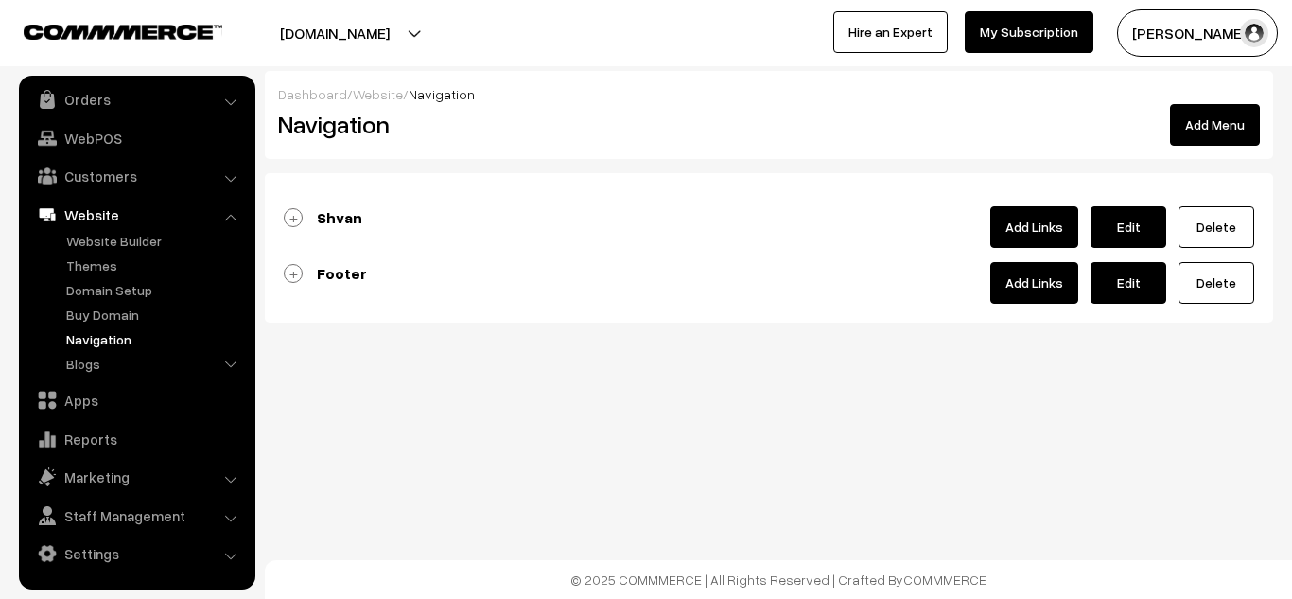
click at [292, 218] on link "Shvan" at bounding box center [323, 217] width 78 height 19
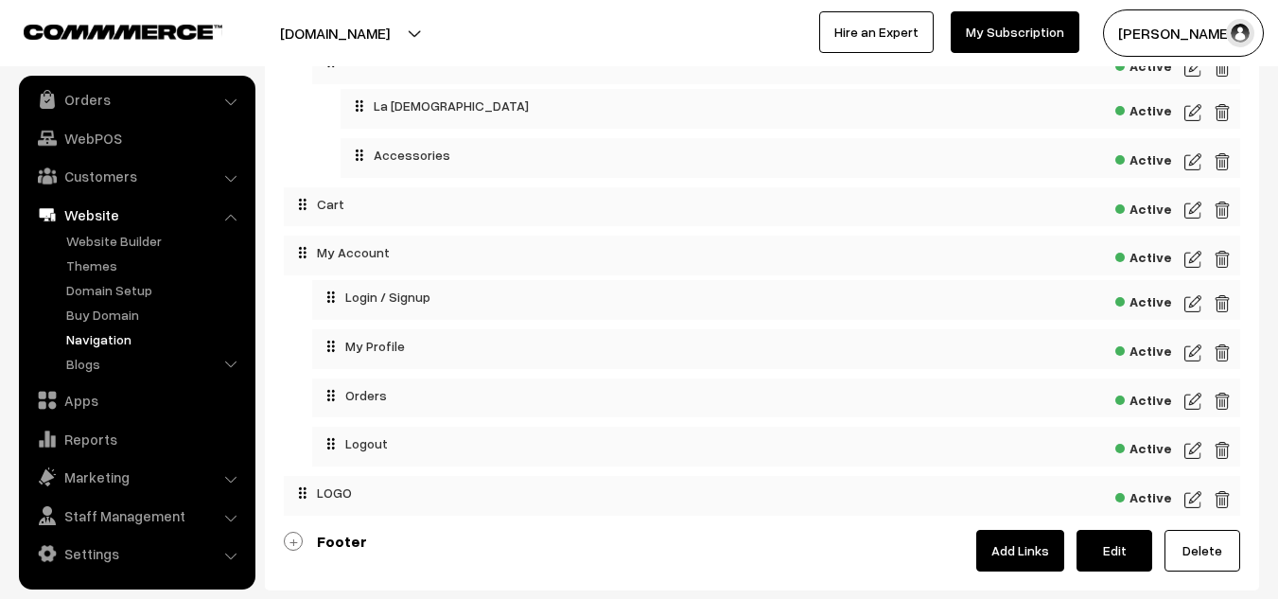
scroll to position [351, 0]
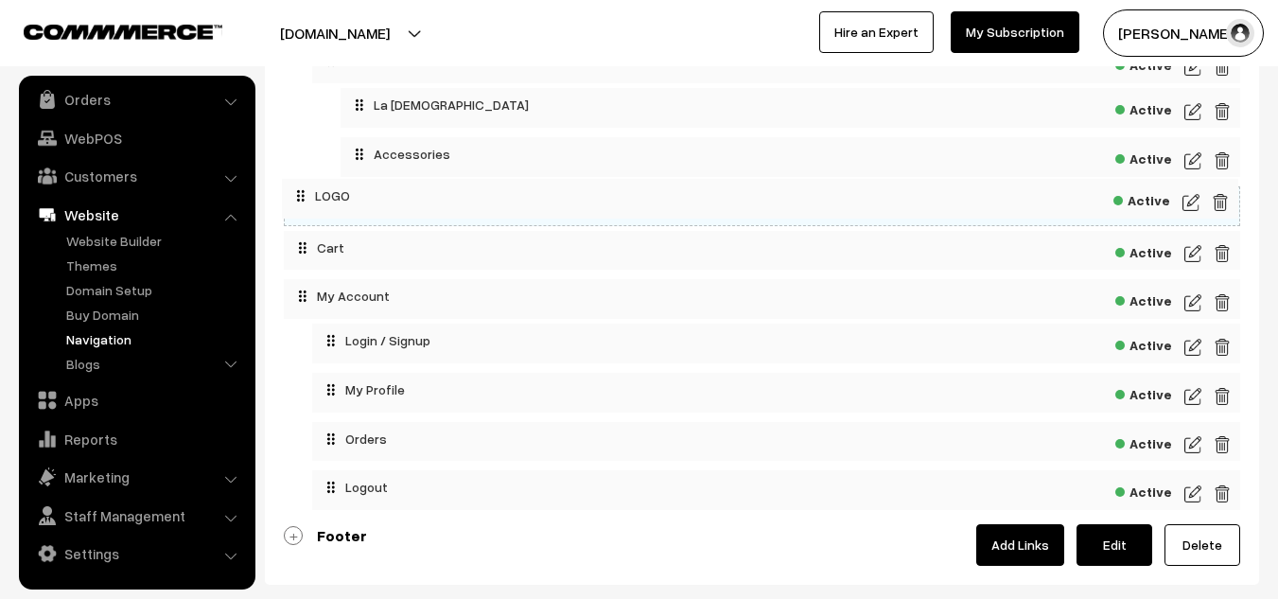
drag, startPoint x: 328, startPoint y: 495, endPoint x: 326, endPoint y: 194, distance: 300.8
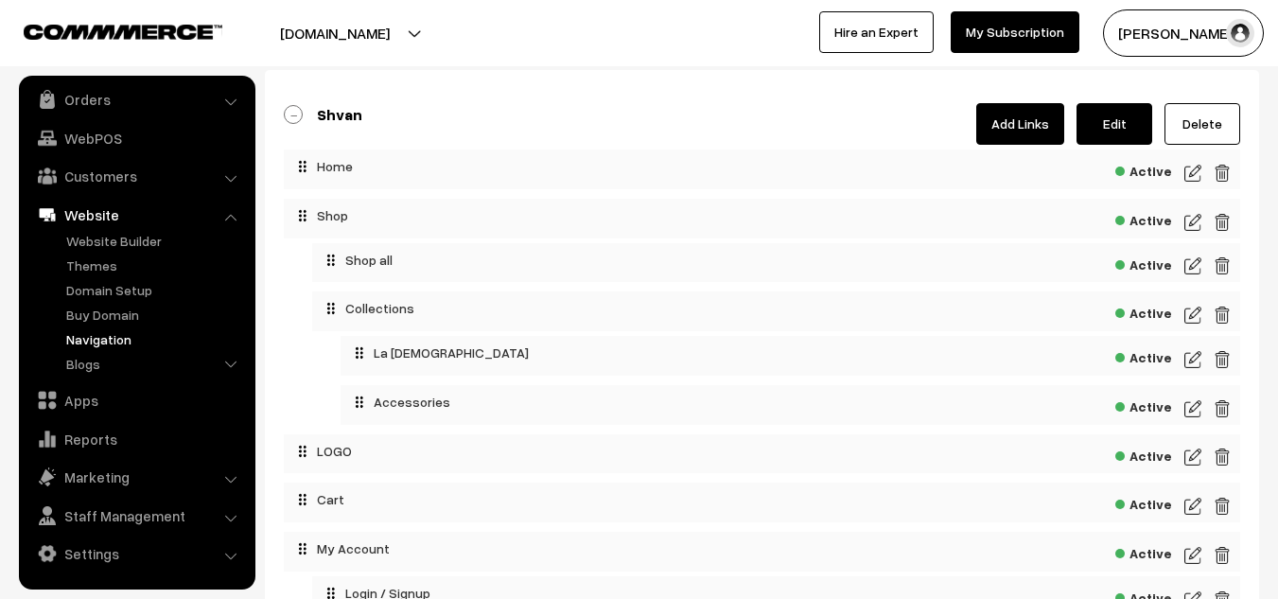
scroll to position [101, 0]
click at [1111, 119] on link "Edit" at bounding box center [1114, 126] width 76 height 42
type input "Shvan"
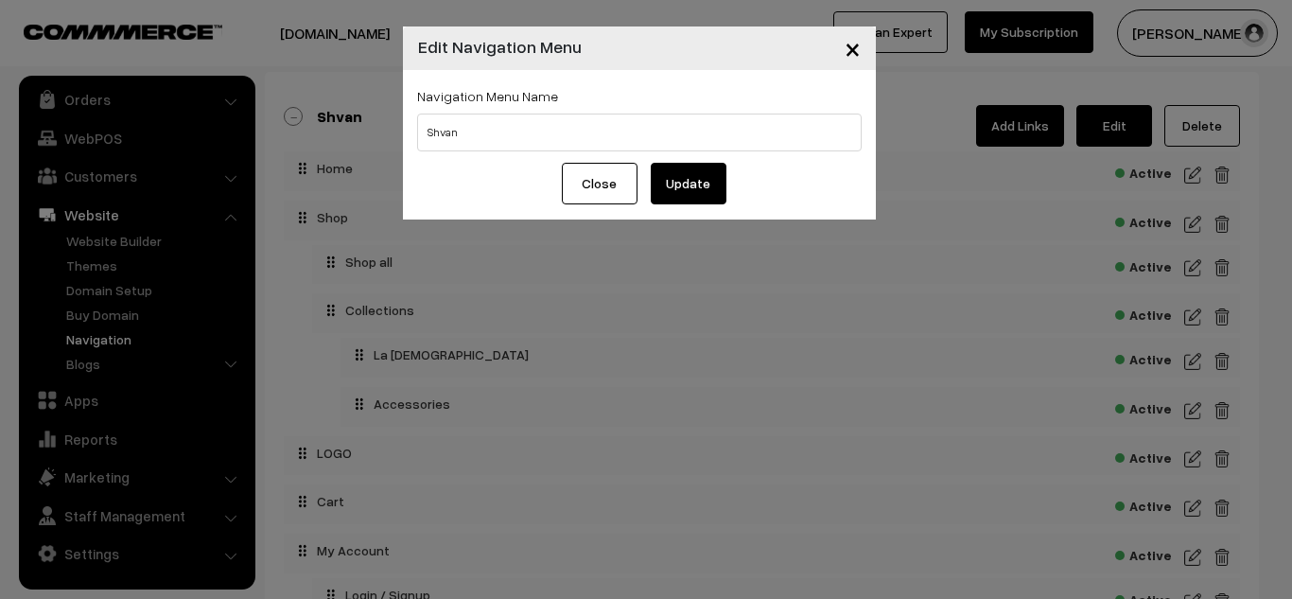
click at [603, 191] on button "Close" at bounding box center [600, 184] width 76 height 42
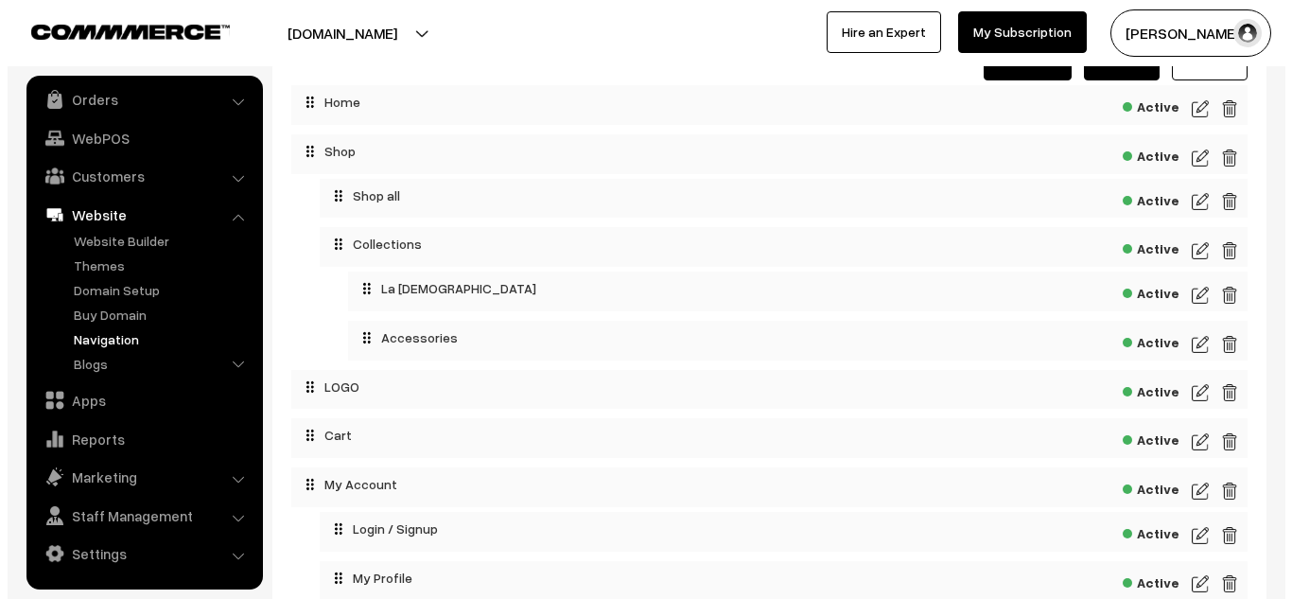
scroll to position [169, 0]
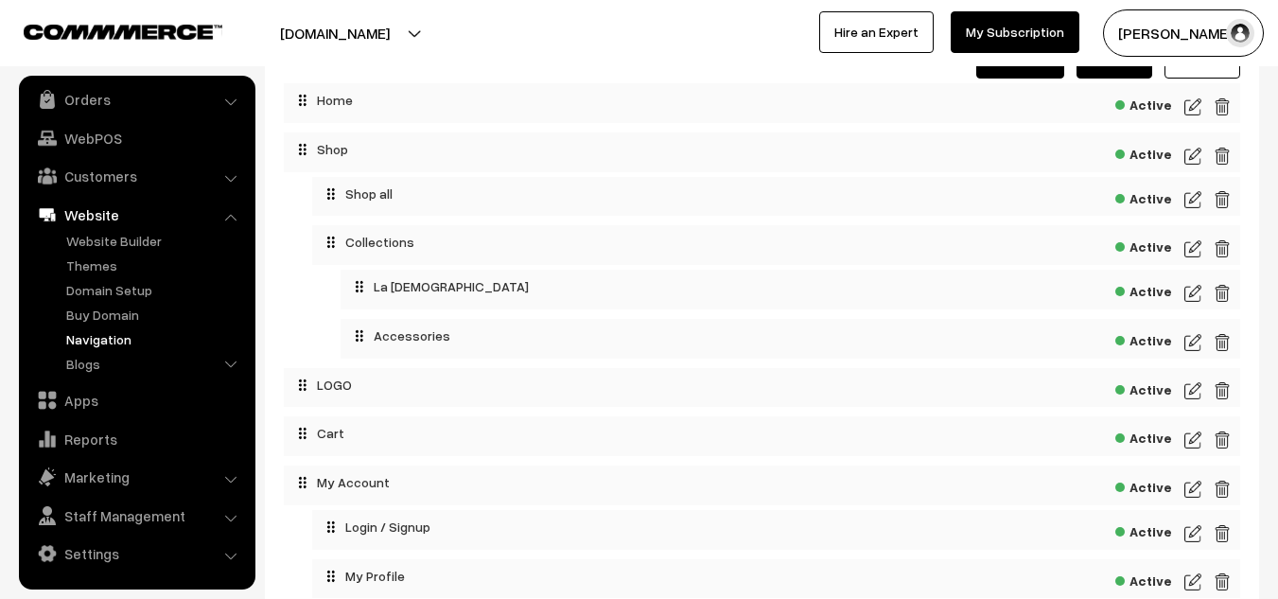
click at [1191, 391] on img at bounding box center [1192, 390] width 17 height 23
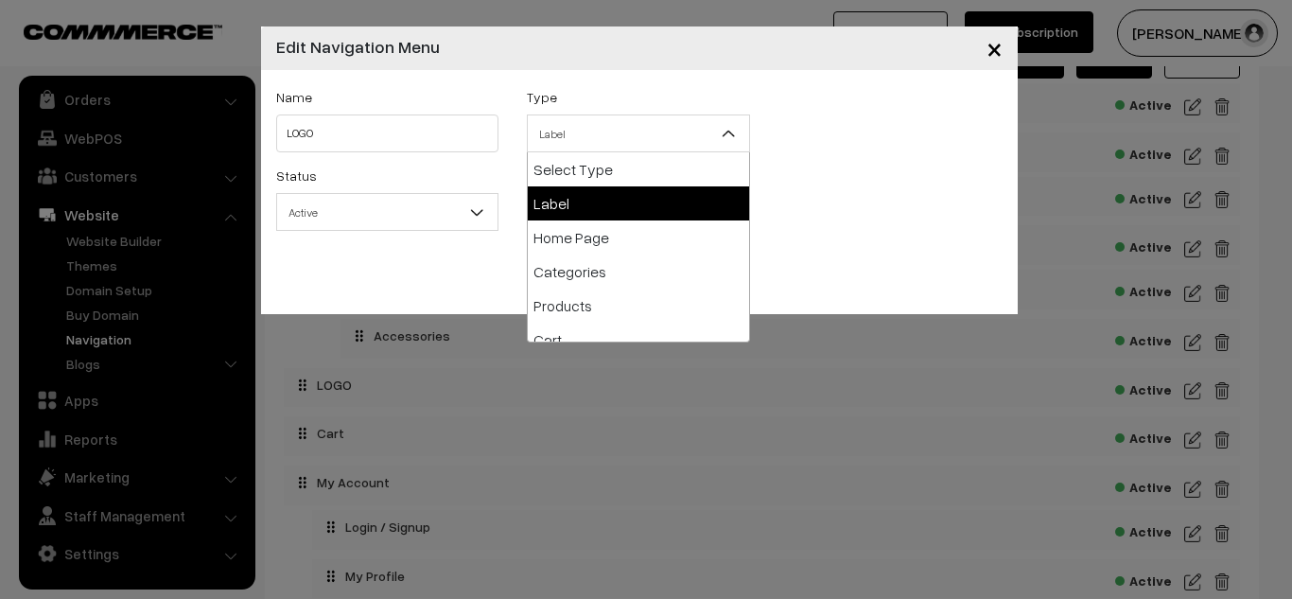
click at [567, 139] on span "Label" at bounding box center [638, 133] width 221 height 33
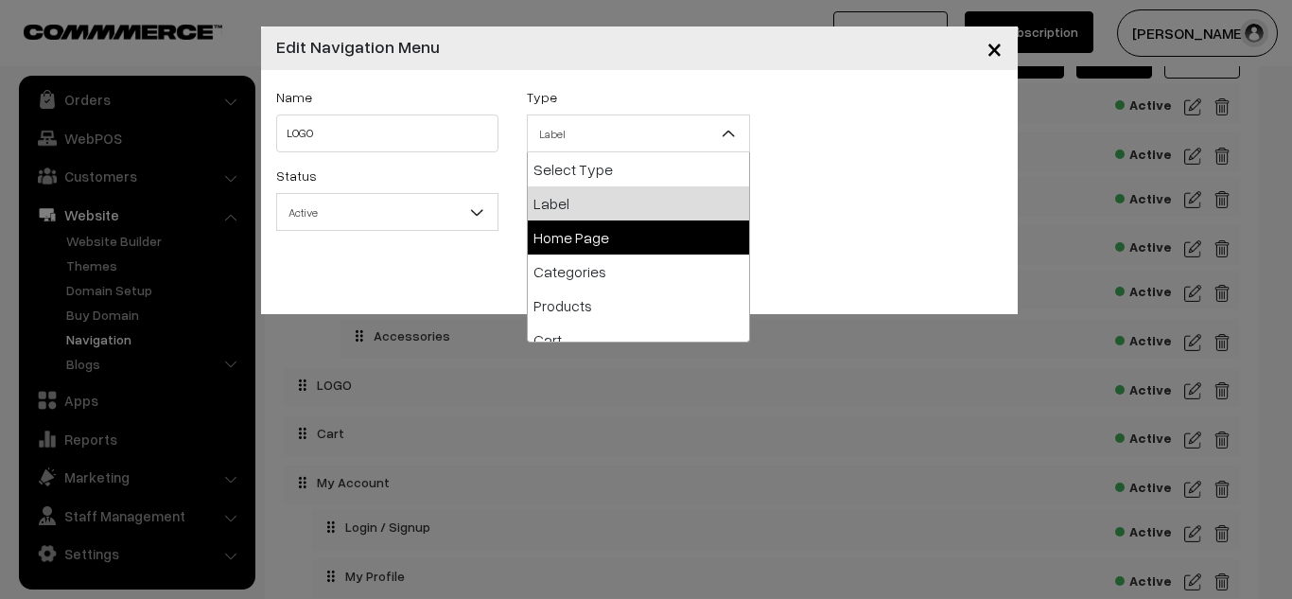
select select "home"
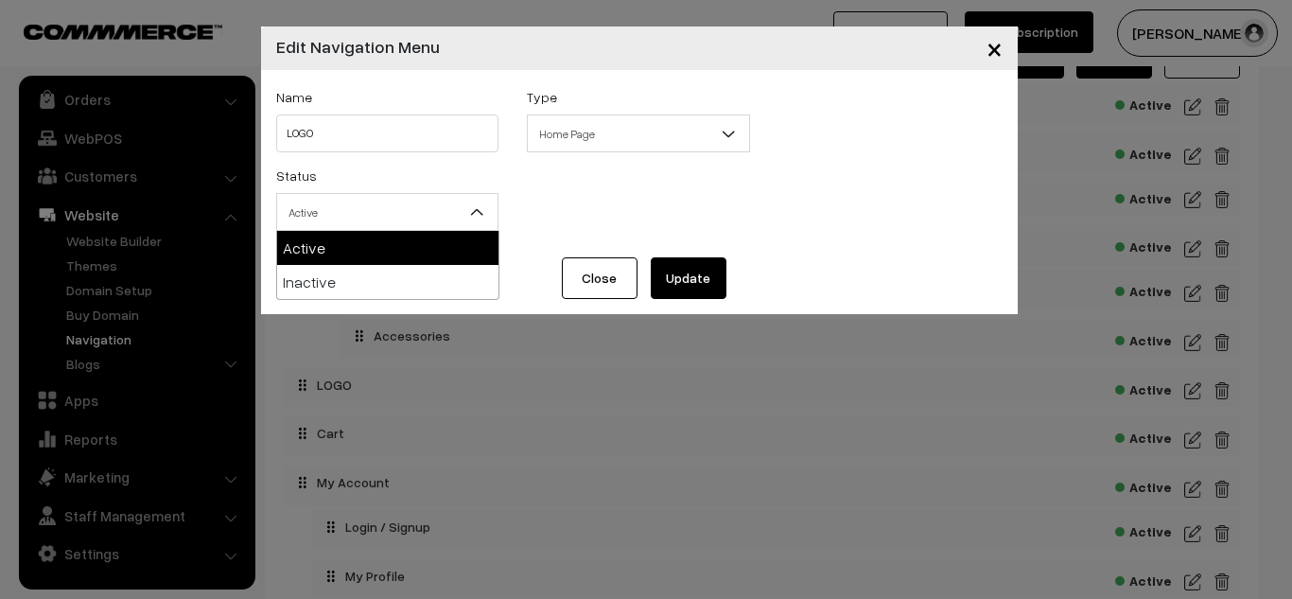
click at [469, 202] on b at bounding box center [476, 211] width 19 height 19
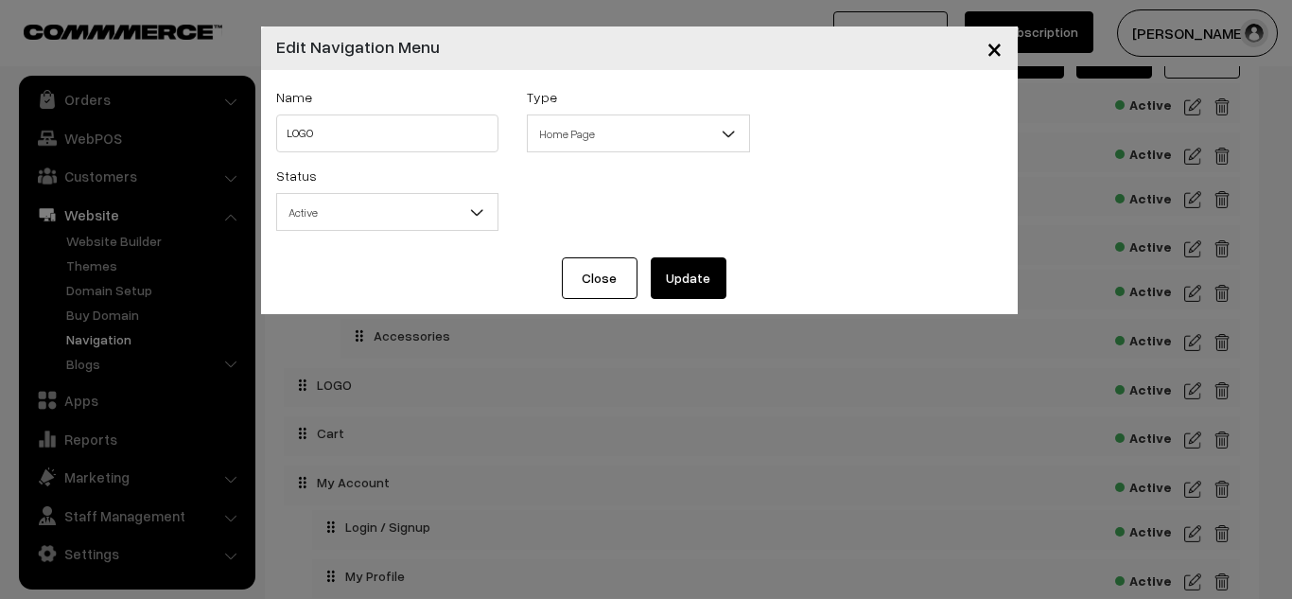
click at [469, 202] on b at bounding box center [476, 211] width 19 height 19
click at [977, 53] on button "×" at bounding box center [994, 48] width 46 height 59
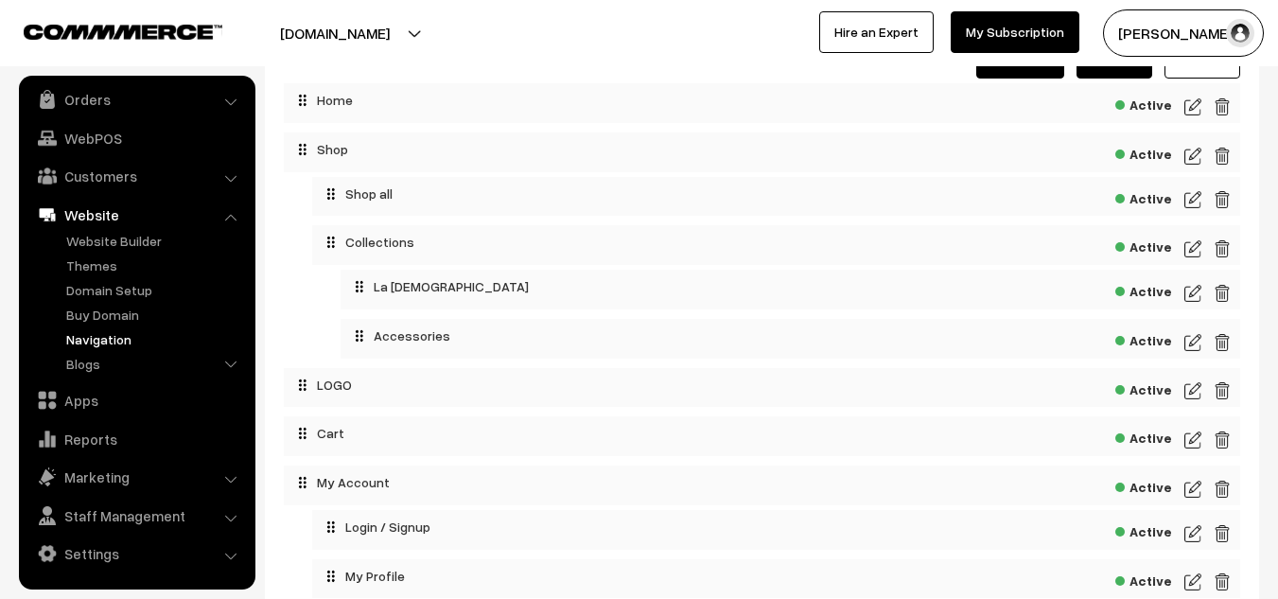
click at [1220, 397] on img at bounding box center [1221, 390] width 17 height 23
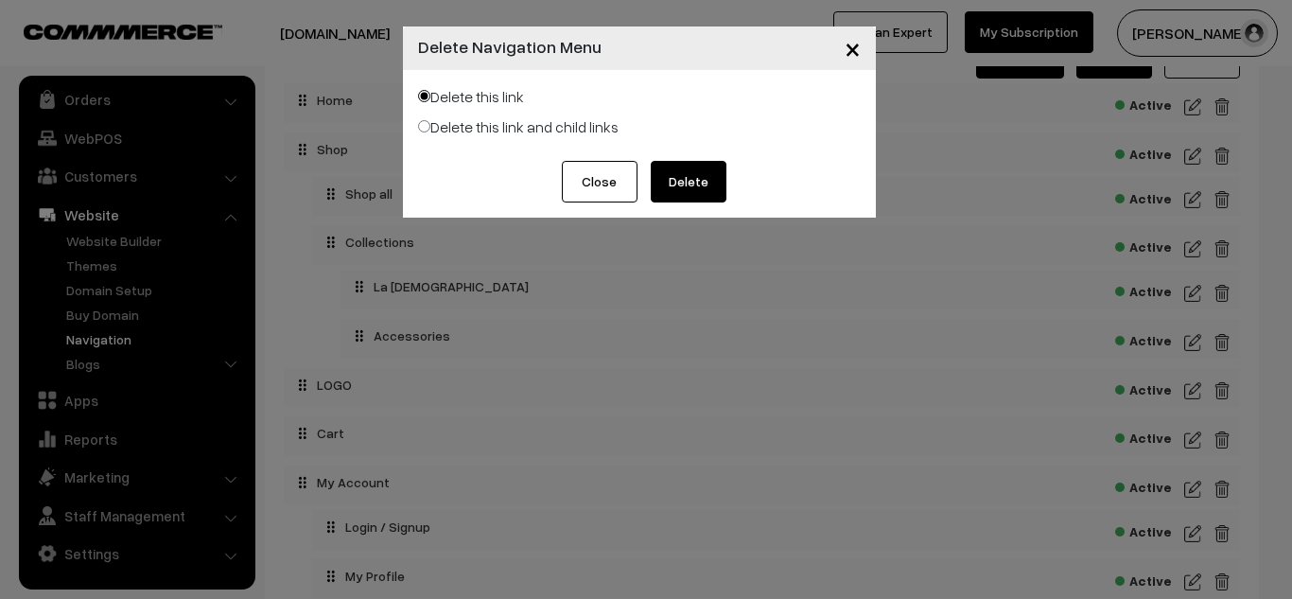
click at [706, 165] on button "Delete" at bounding box center [689, 182] width 76 height 42
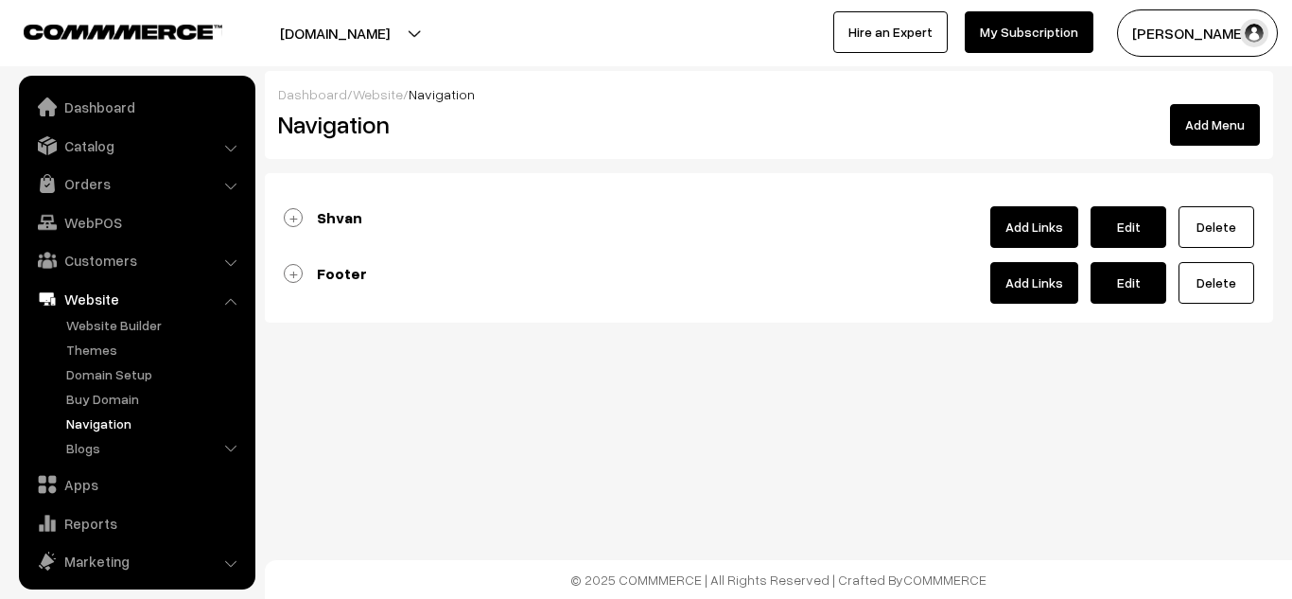
scroll to position [84, 0]
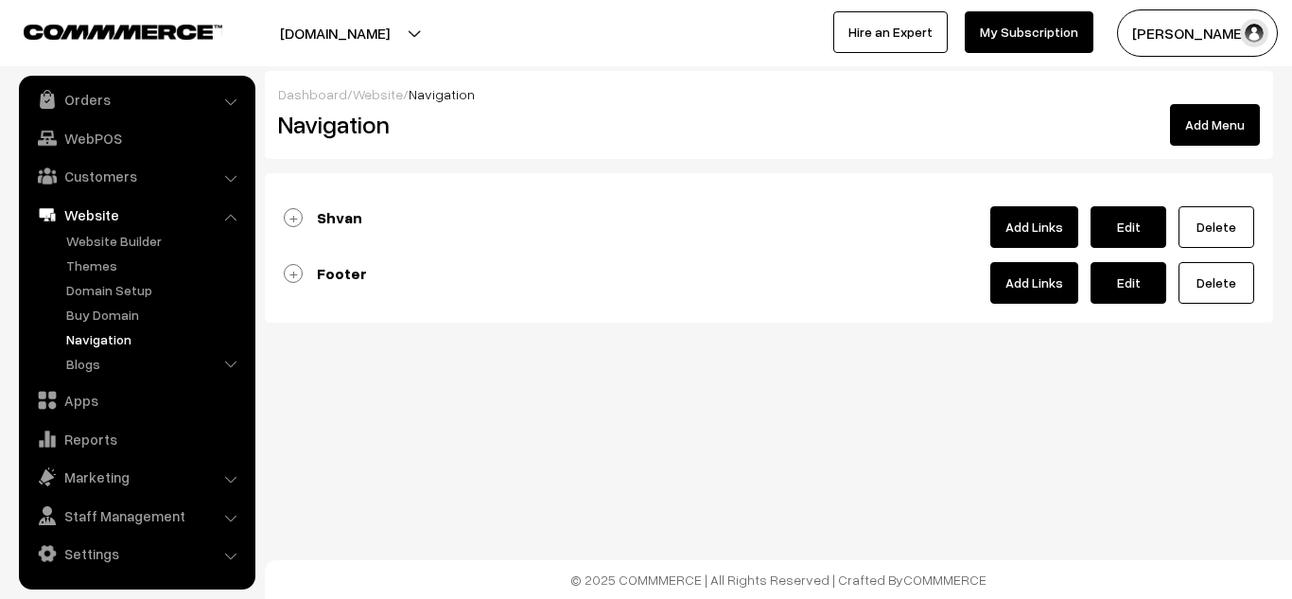
click at [576, 201] on div "Shvan Add Links Edit [GEOGRAPHIC_DATA] Active Collapse" at bounding box center [769, 247] width 1008 height 149
click at [1191, 117] on button "Add Menu" at bounding box center [1215, 125] width 90 height 42
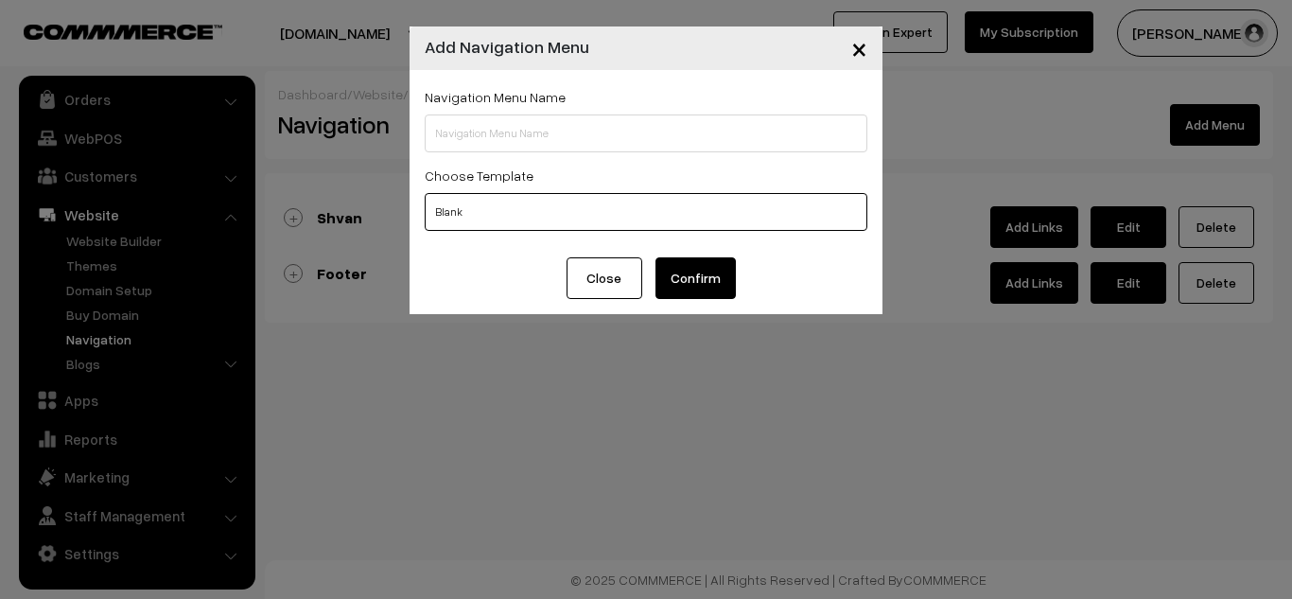
click at [488, 221] on select "Blank Header Footer" at bounding box center [646, 212] width 443 height 38
select select "1"
click at [425, 193] on select "Blank Header Footer" at bounding box center [646, 212] width 443 height 38
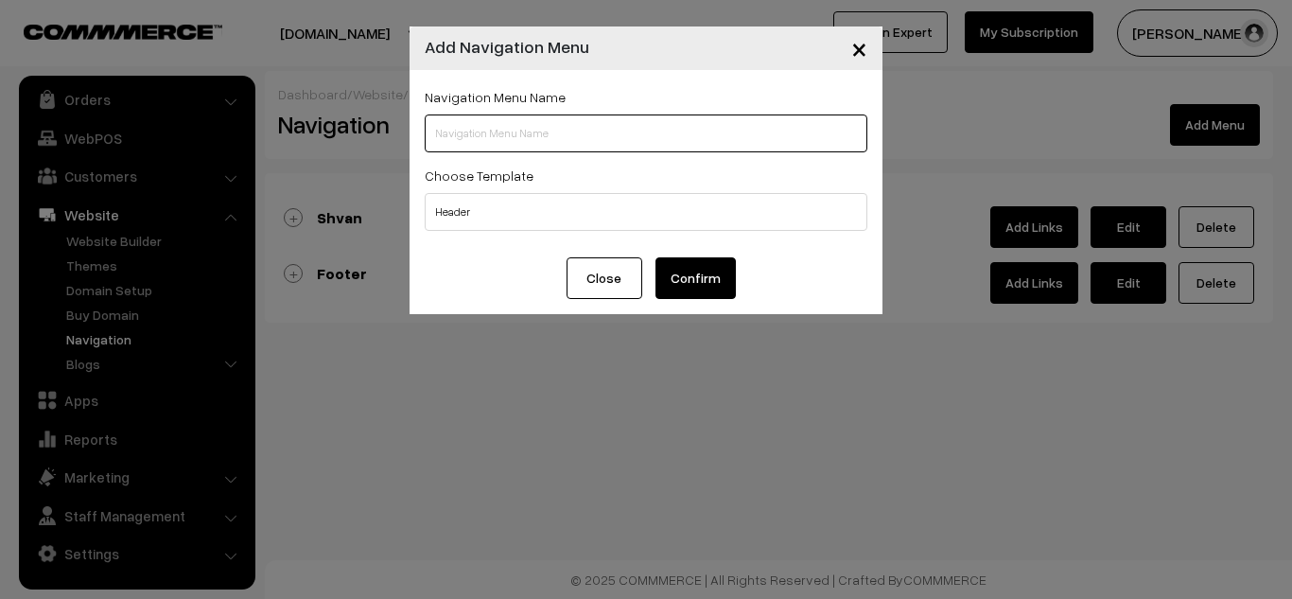
click at [476, 140] on input "text" at bounding box center [646, 133] width 443 height 38
click at [526, 135] on input "text" at bounding box center [646, 133] width 443 height 38
type input "HEADER"
click at [689, 271] on button "Confirm" at bounding box center [695, 278] width 80 height 42
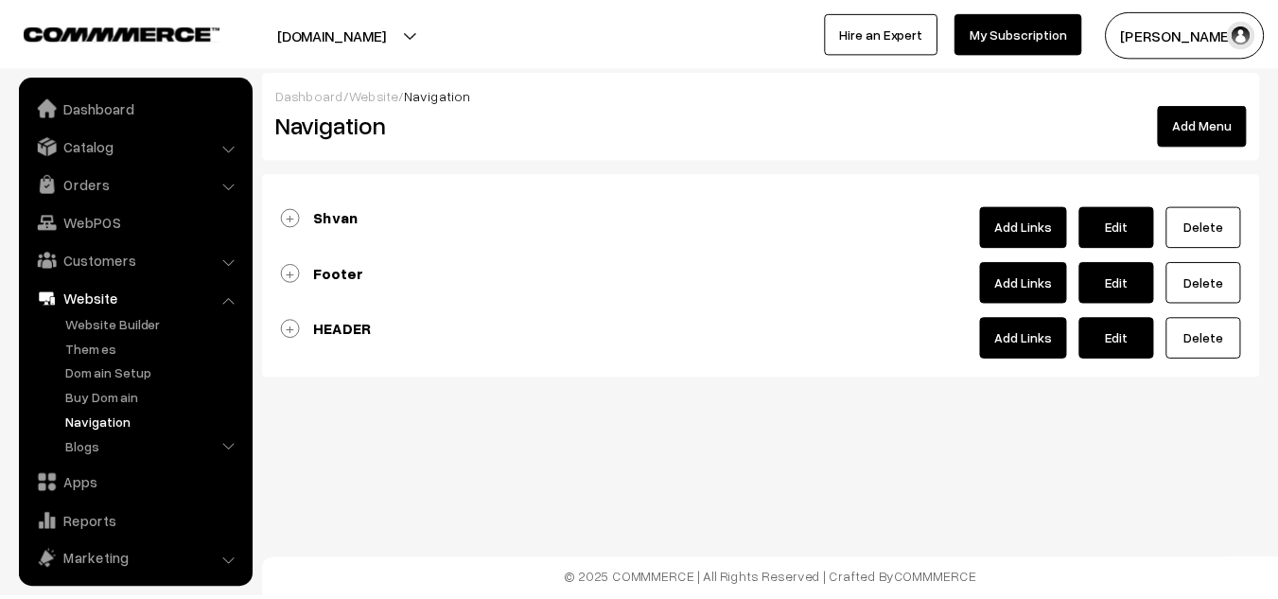
scroll to position [84, 0]
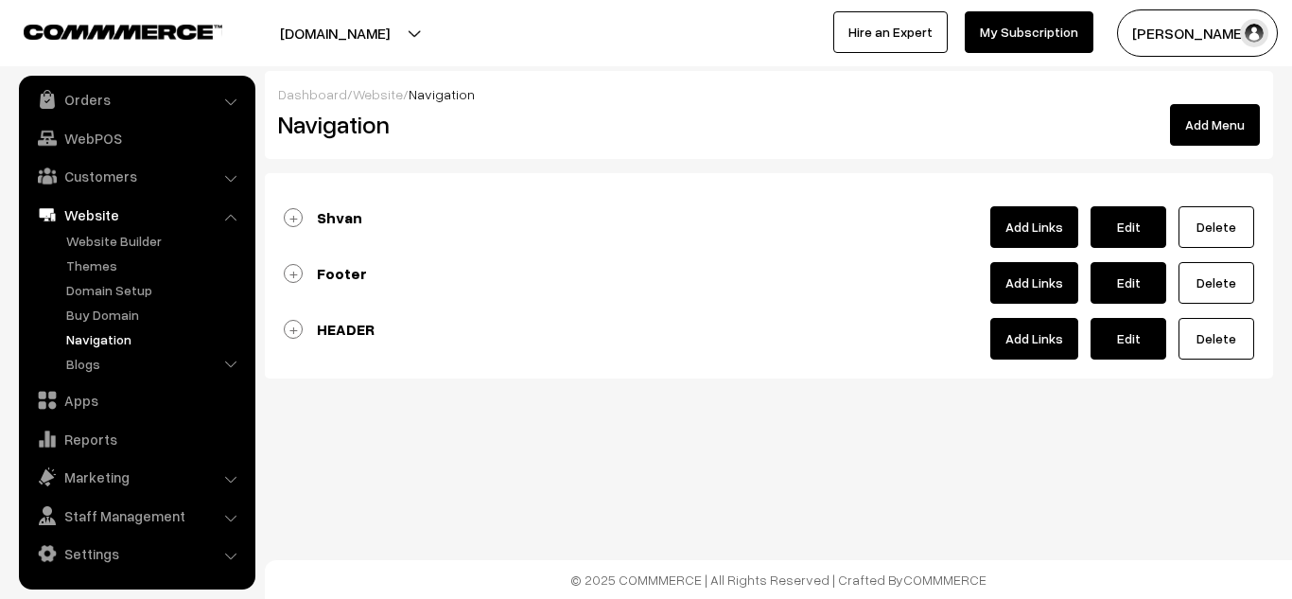
click at [295, 330] on link "HEADER" at bounding box center [329, 329] width 91 height 19
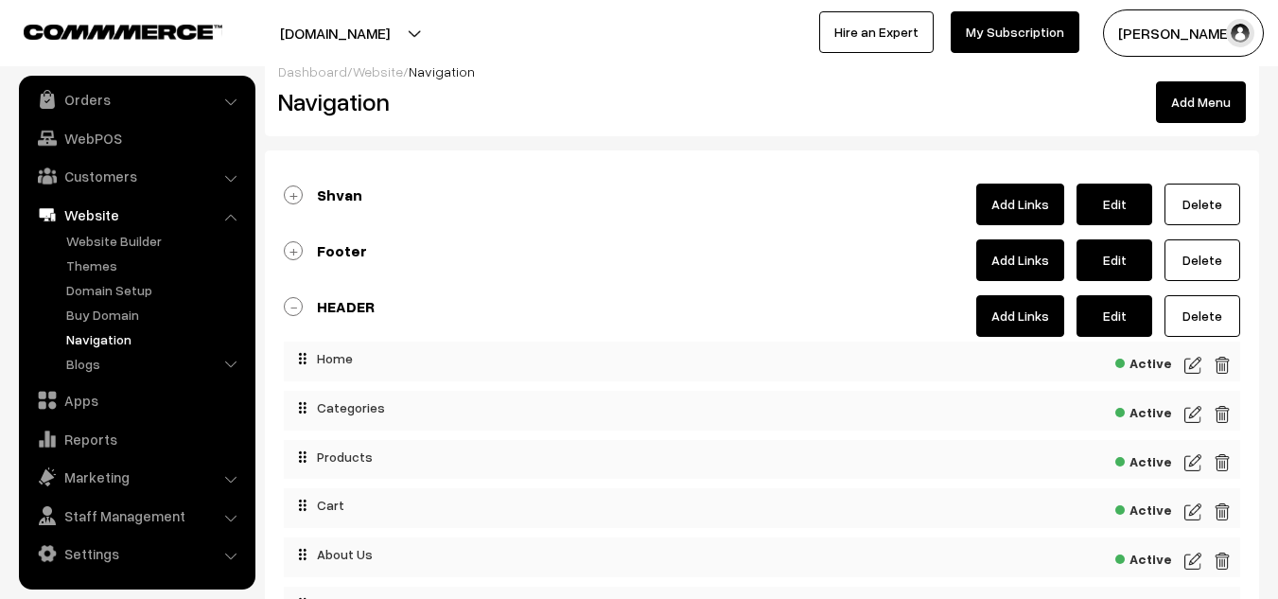
scroll to position [0, 0]
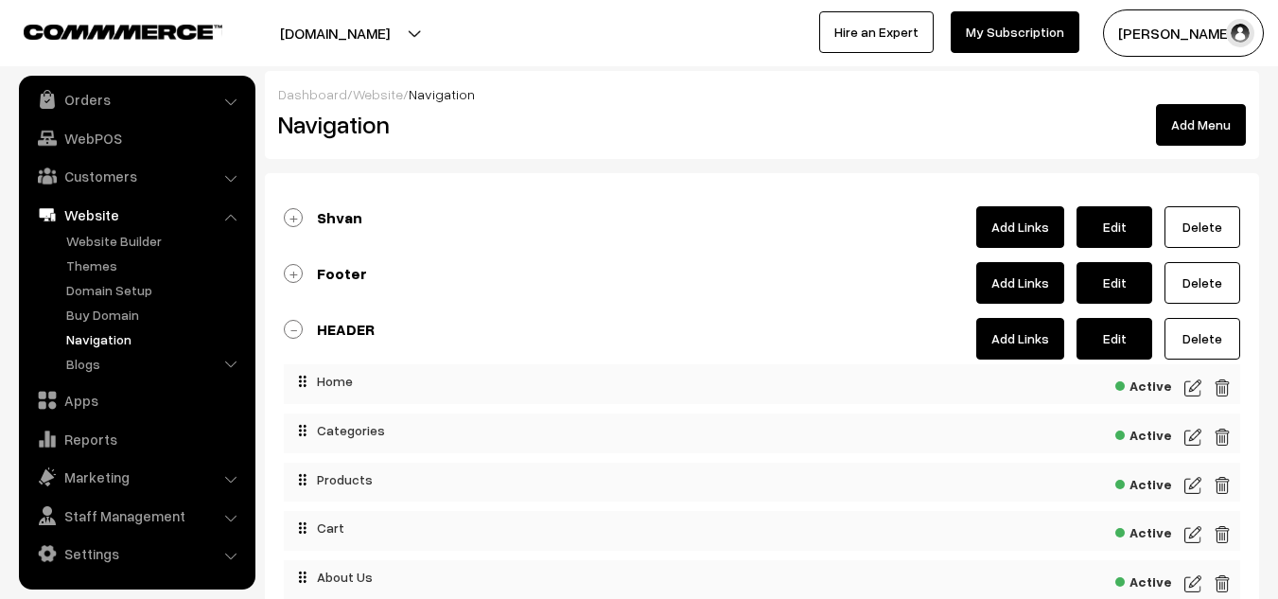
click at [289, 276] on link "Footer" at bounding box center [325, 273] width 83 height 19
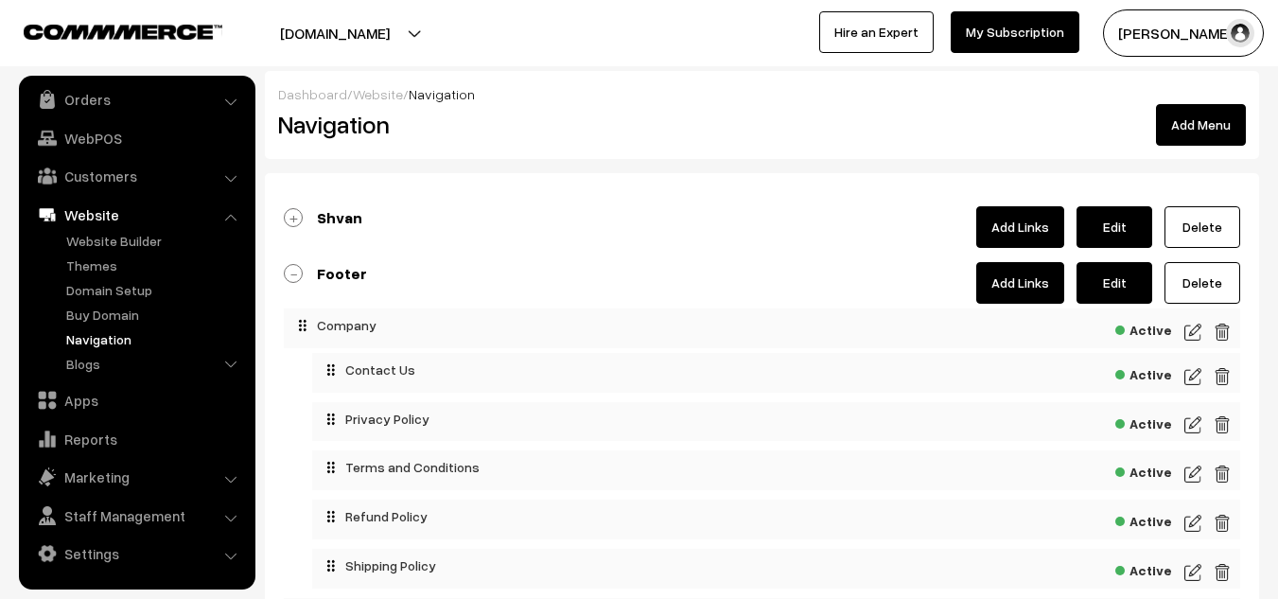
click at [308, 219] on link "Shvan" at bounding box center [323, 217] width 78 height 19
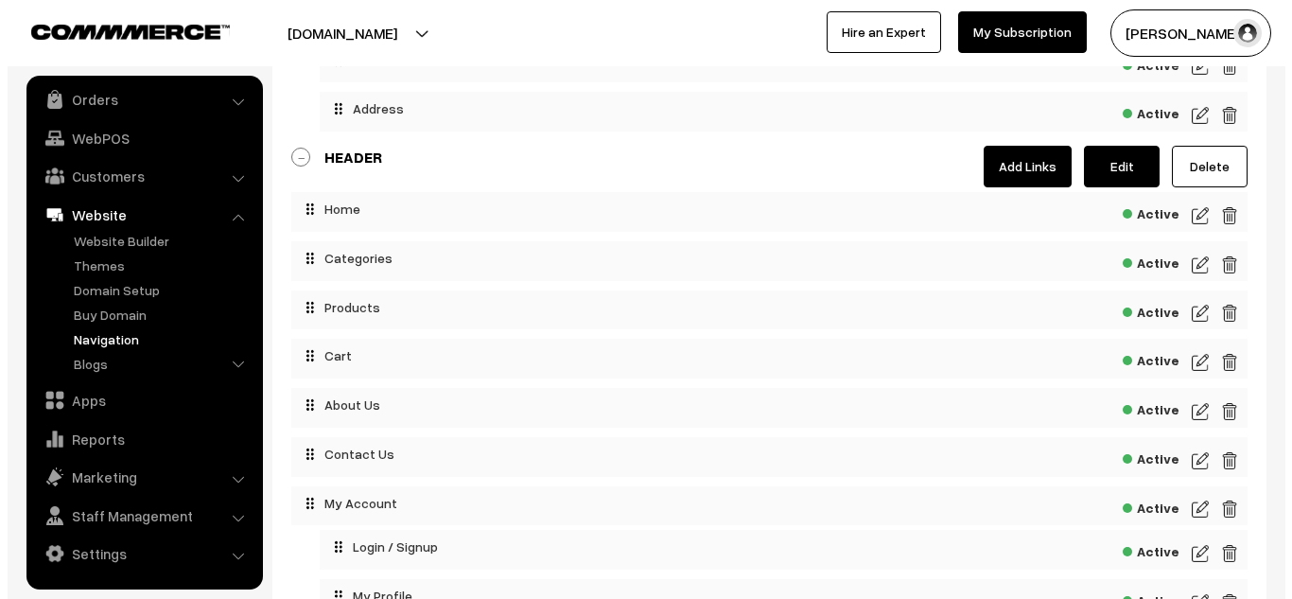
scroll to position [1503, 0]
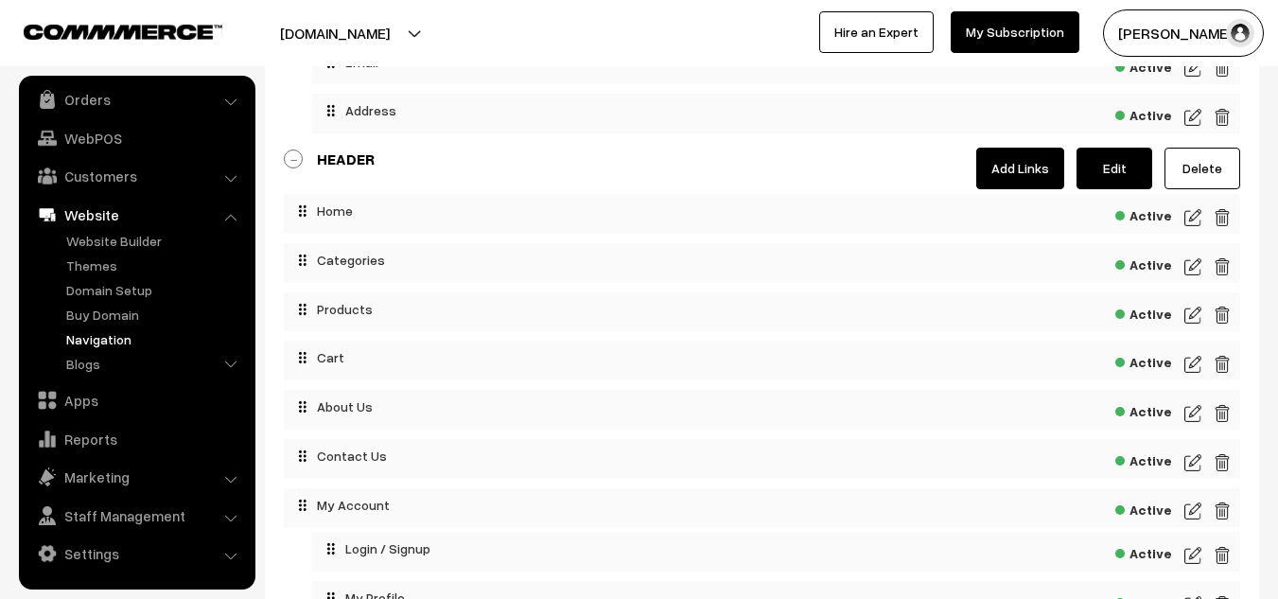
click at [1042, 166] on link "Add Links" at bounding box center [1020, 169] width 88 height 42
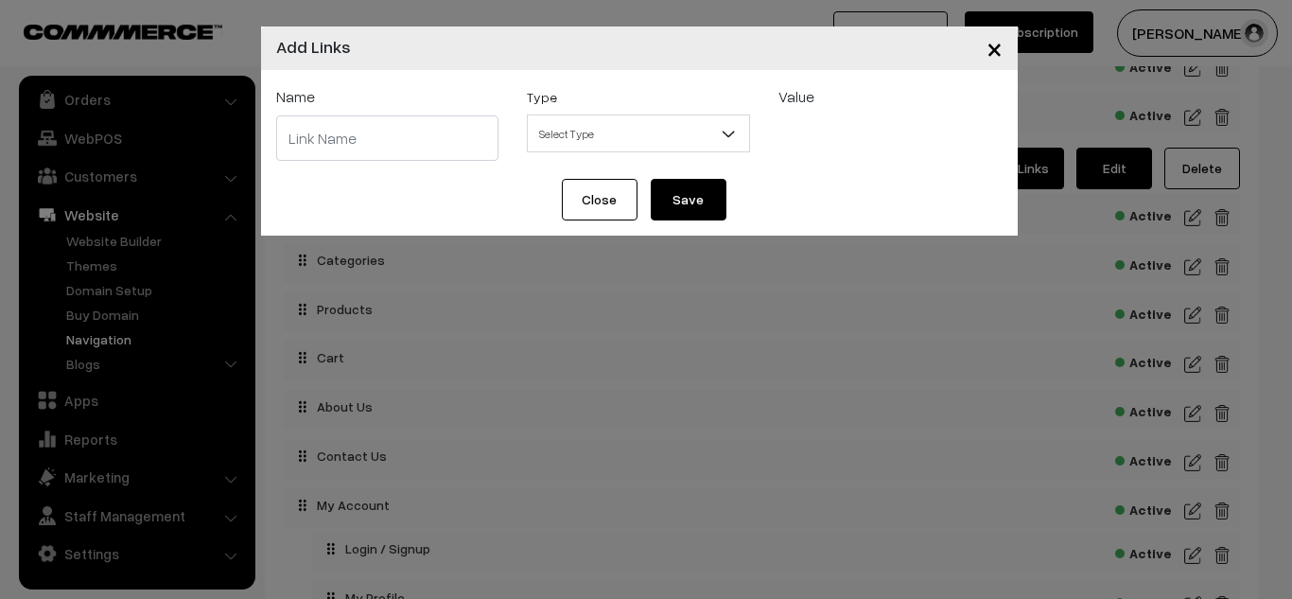
click at [389, 159] on input "text" at bounding box center [387, 137] width 223 height 45
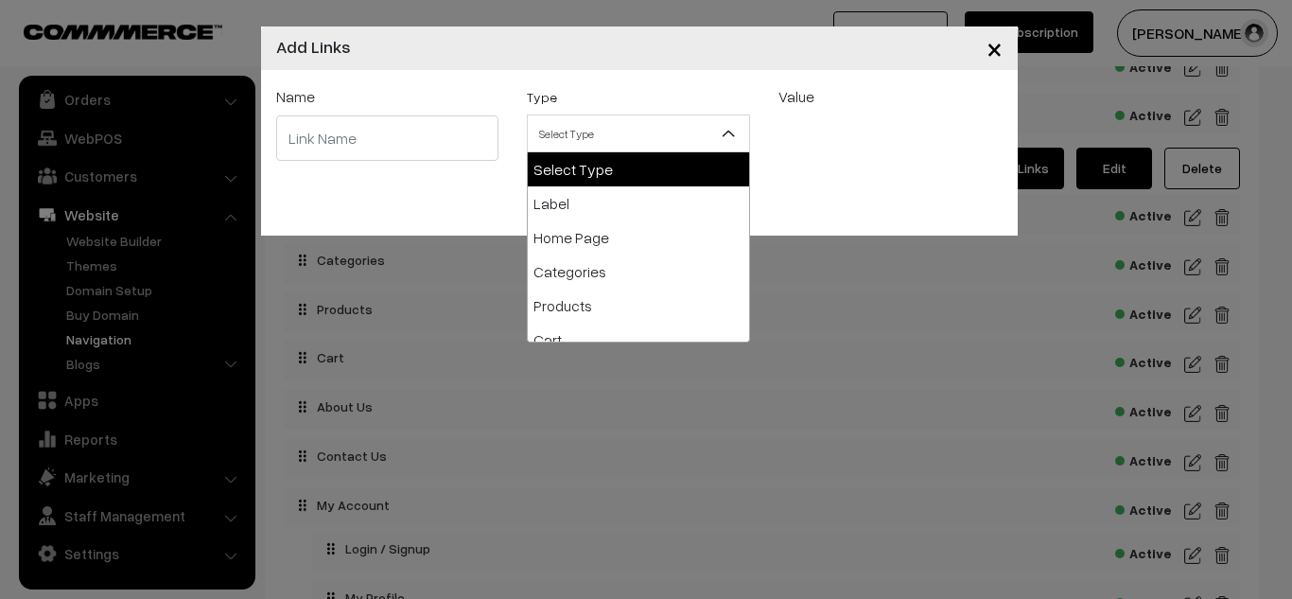
click at [683, 131] on span "Select Type" at bounding box center [638, 133] width 221 height 33
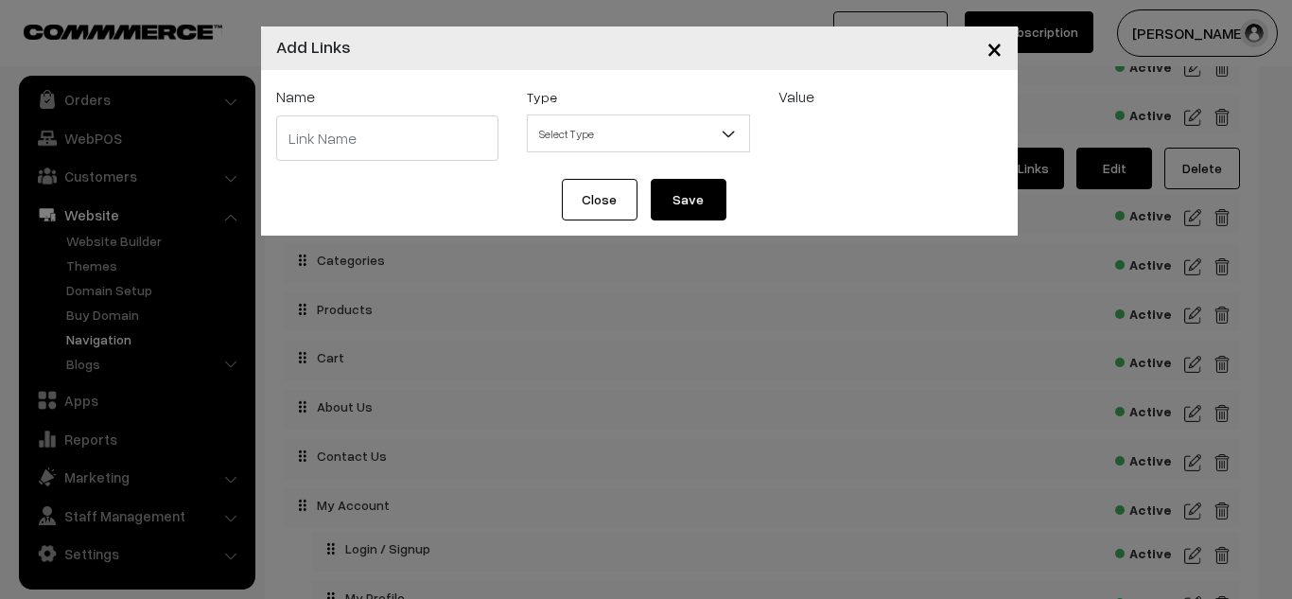
click at [1000, 53] on span "×" at bounding box center [994, 47] width 16 height 35
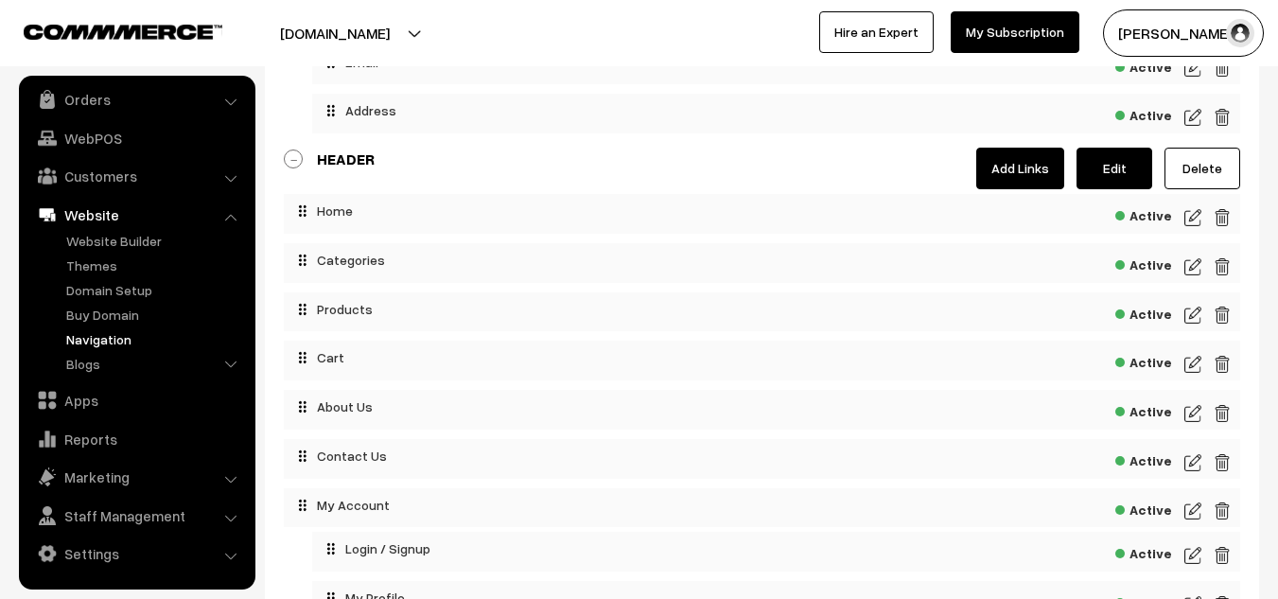
click at [1195, 168] on link "Delete" at bounding box center [1202, 169] width 76 height 42
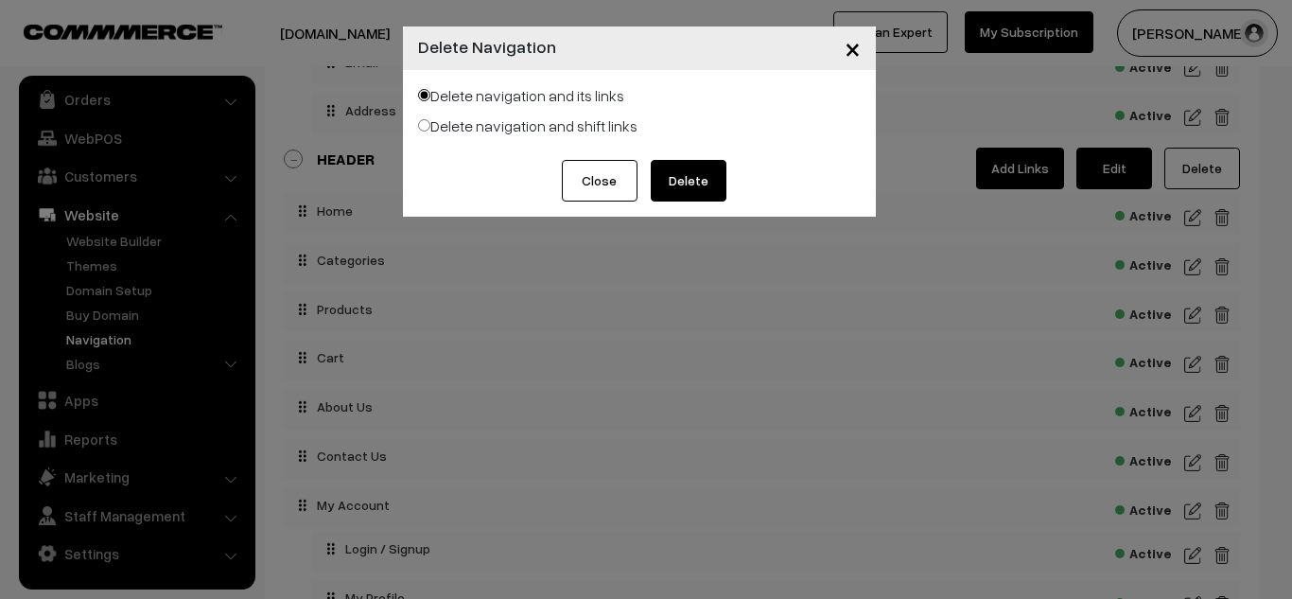
click at [690, 176] on button "Delete" at bounding box center [689, 181] width 76 height 42
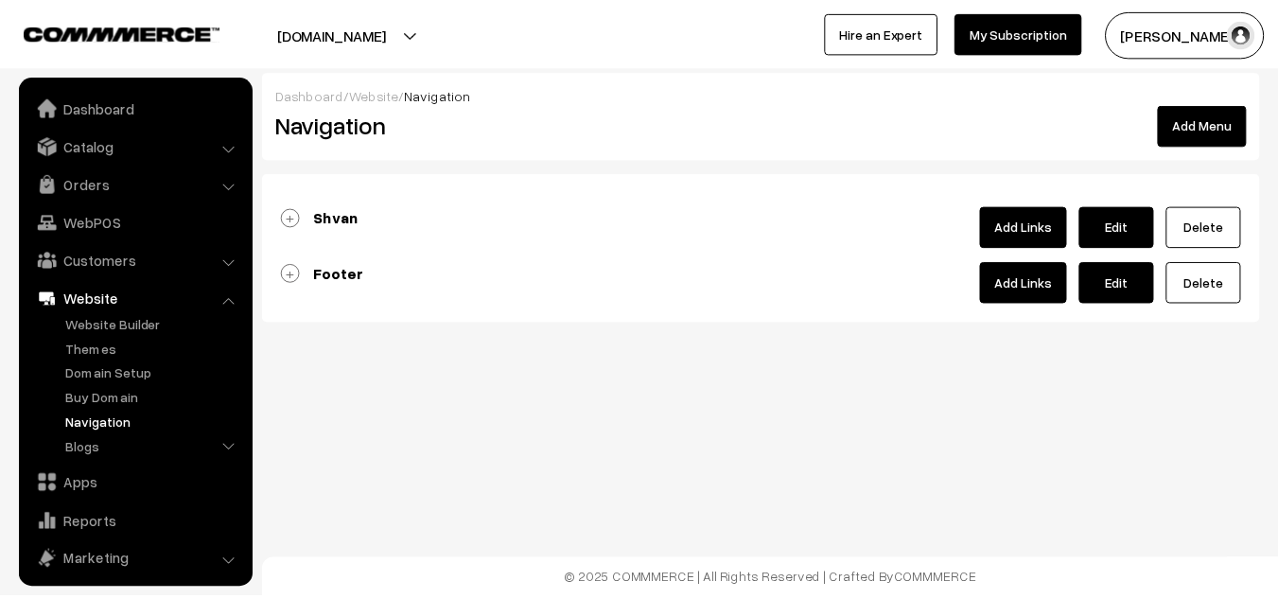
scroll to position [84, 0]
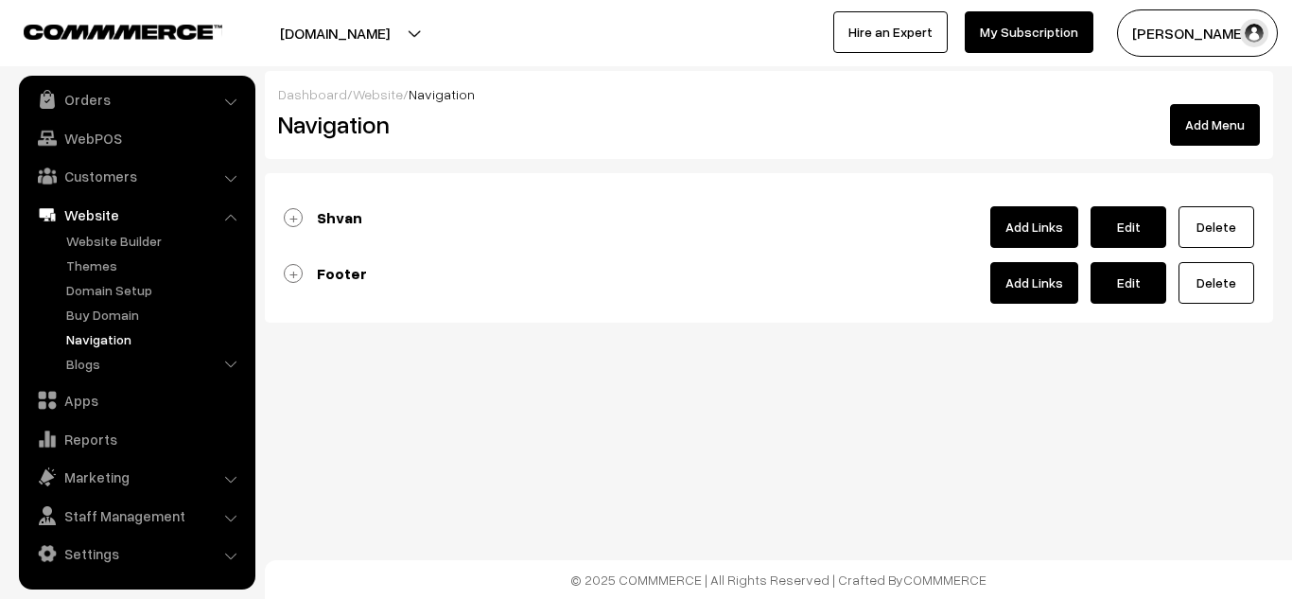
click at [336, 218] on b "Shvan" at bounding box center [339, 217] width 45 height 19
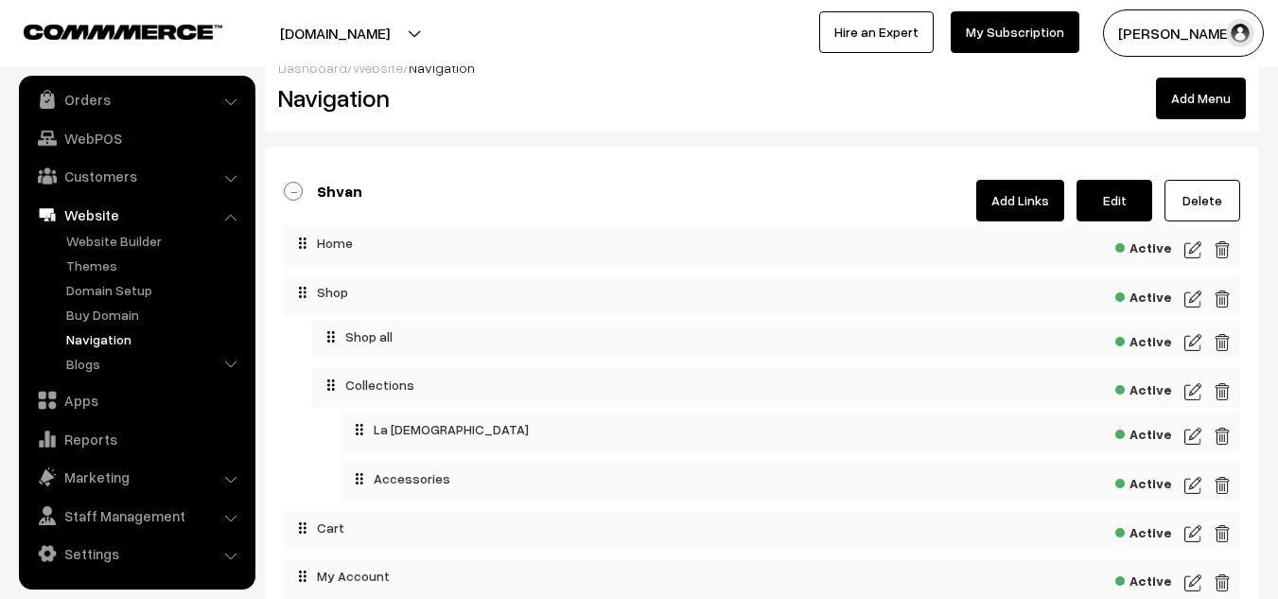
scroll to position [0, 0]
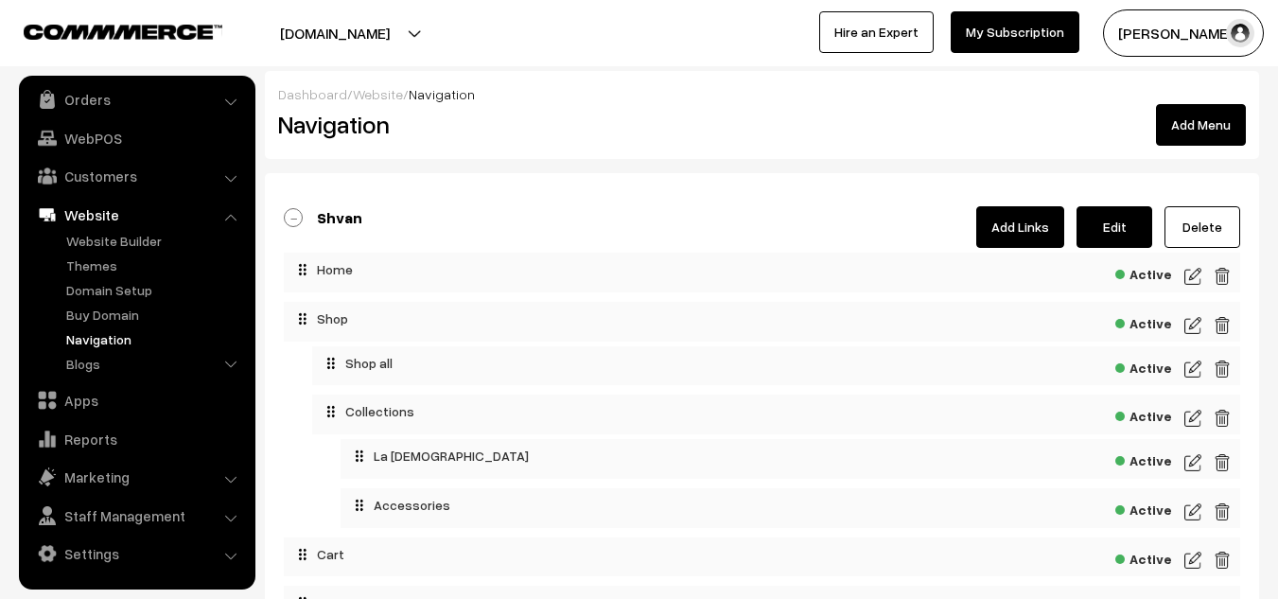
click at [1185, 126] on button "Add Menu" at bounding box center [1201, 125] width 90 height 42
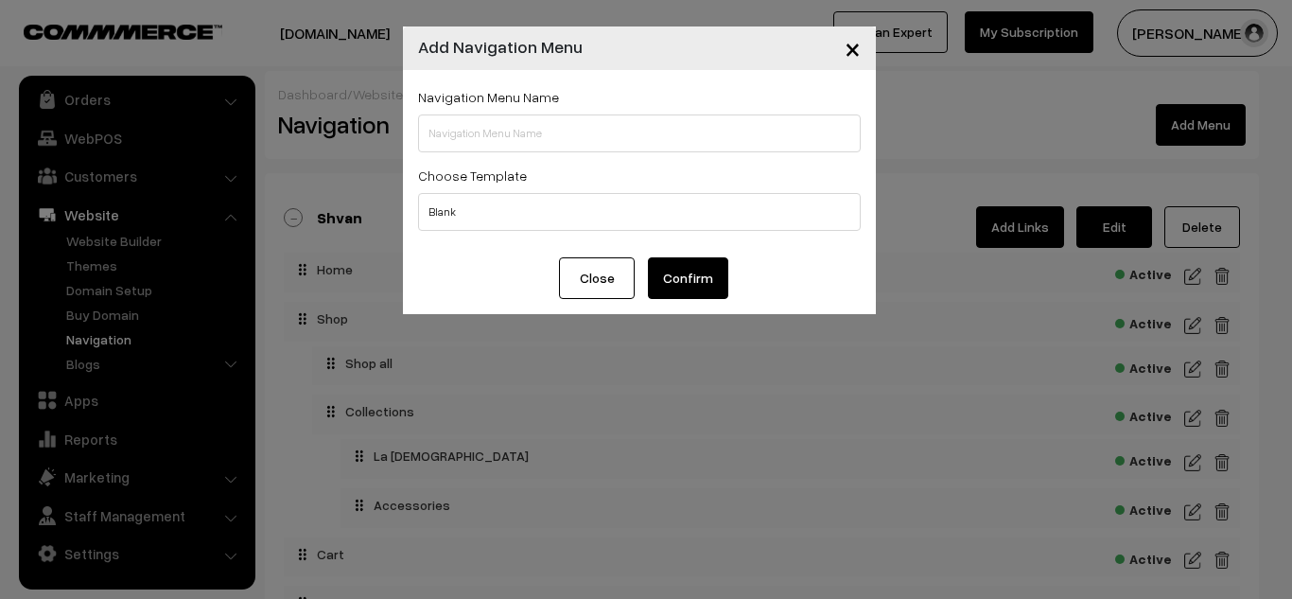
click at [853, 51] on span "×" at bounding box center [853, 47] width 16 height 35
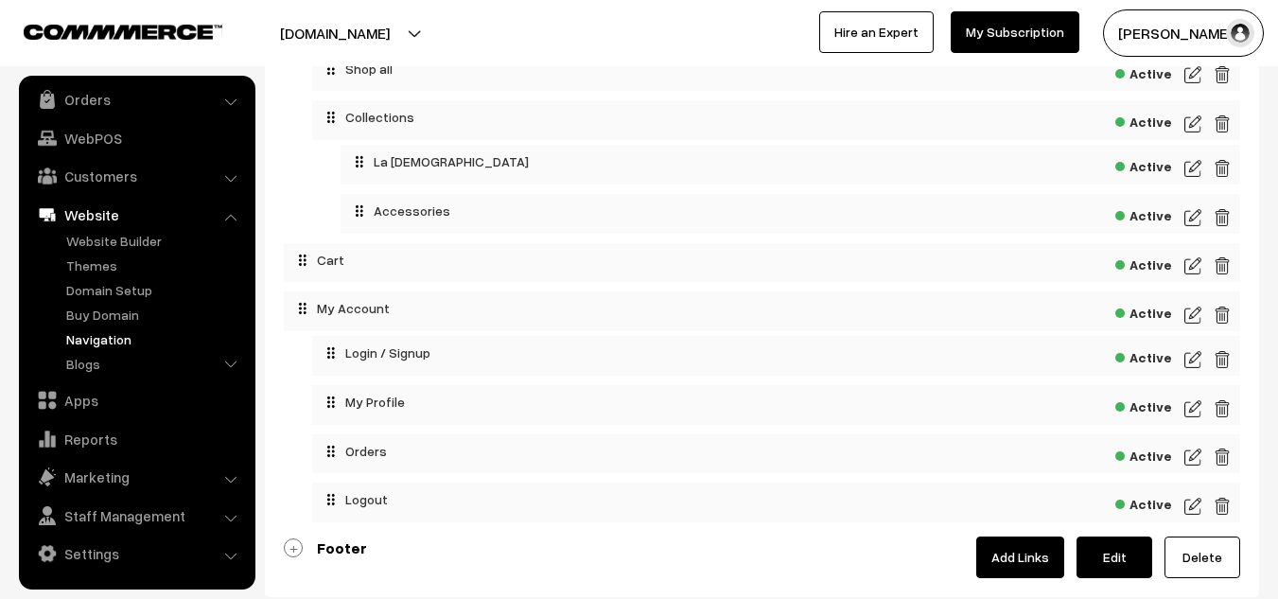
scroll to position [296, 0]
click at [123, 239] on link "Website Builder" at bounding box center [154, 241] width 187 height 20
